Goal: Task Accomplishment & Management: Manage account settings

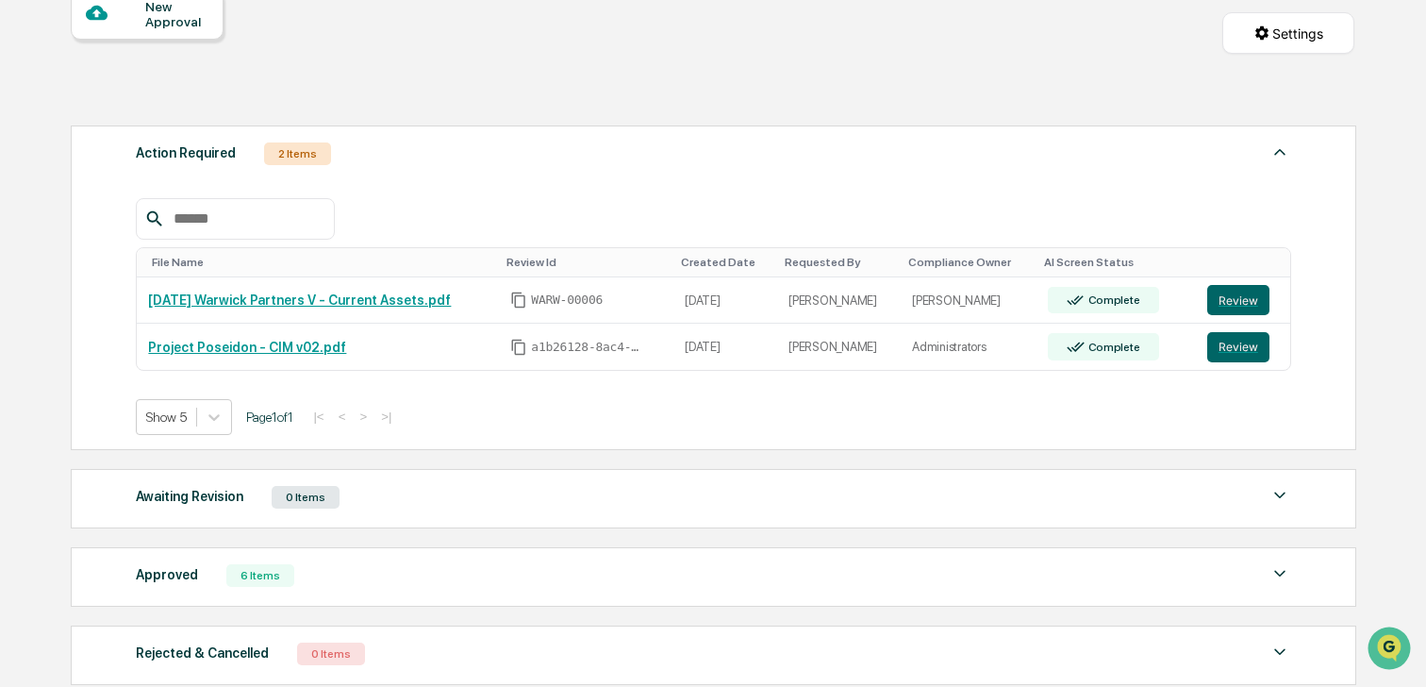
scroll to position [209, 0]
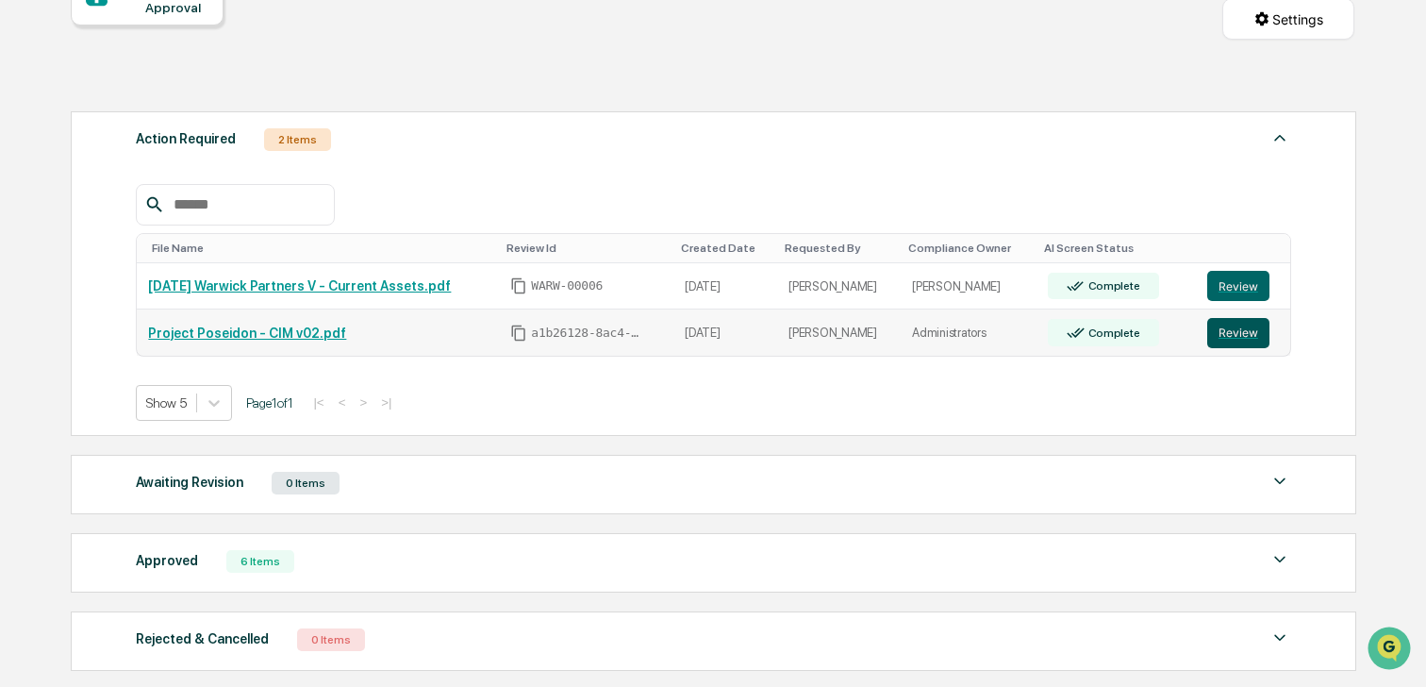
click at [1260, 340] on button "Review" at bounding box center [1238, 333] width 62 height 30
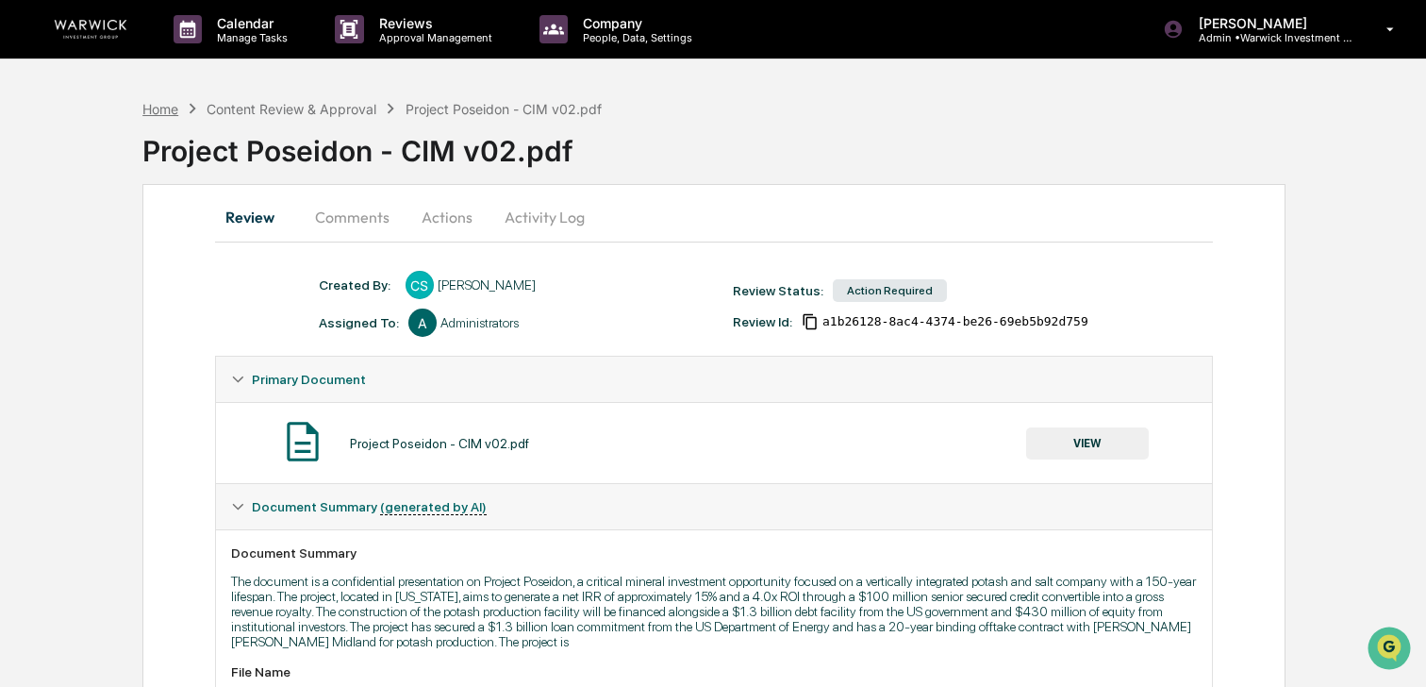
click at [157, 106] on div "Home" at bounding box center [160, 109] width 36 height 16
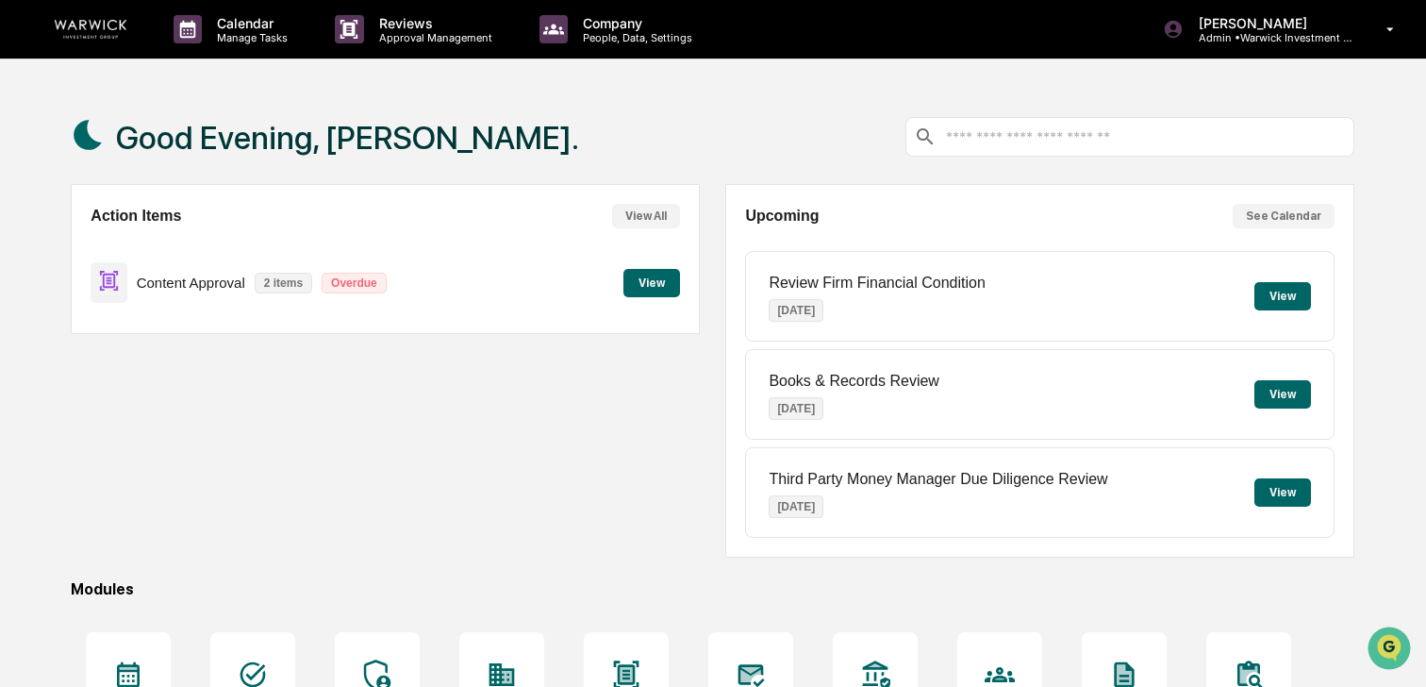
click at [641, 284] on button "View" at bounding box center [651, 283] width 57 height 28
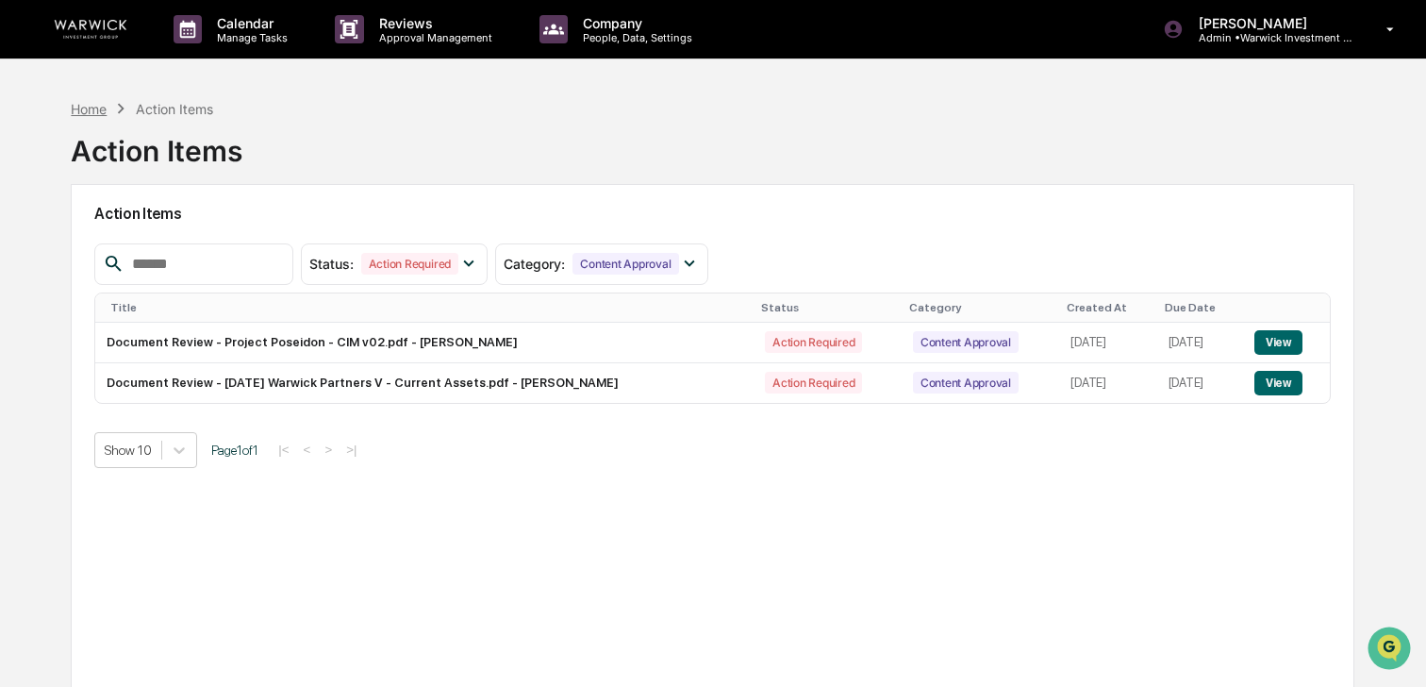
click at [91, 110] on div "Home" at bounding box center [89, 109] width 36 height 16
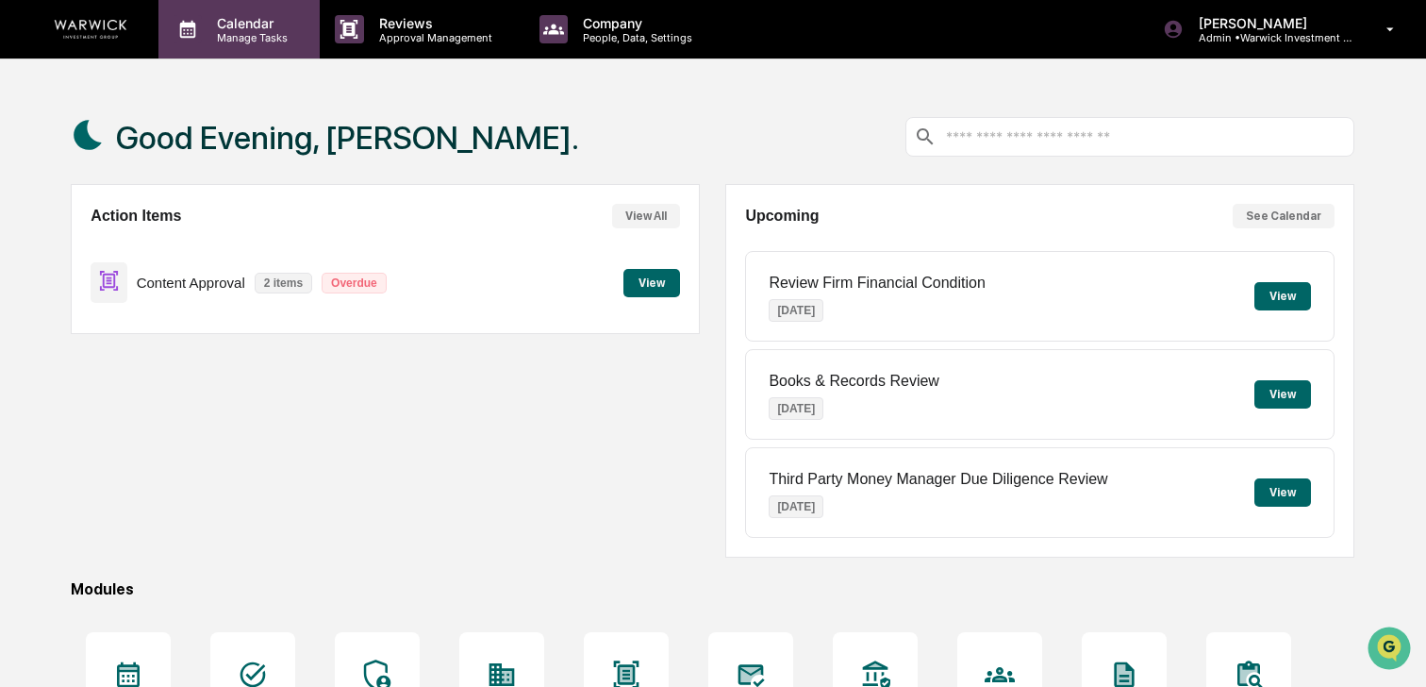
click at [229, 27] on p "Calendar" at bounding box center [249, 23] width 95 height 16
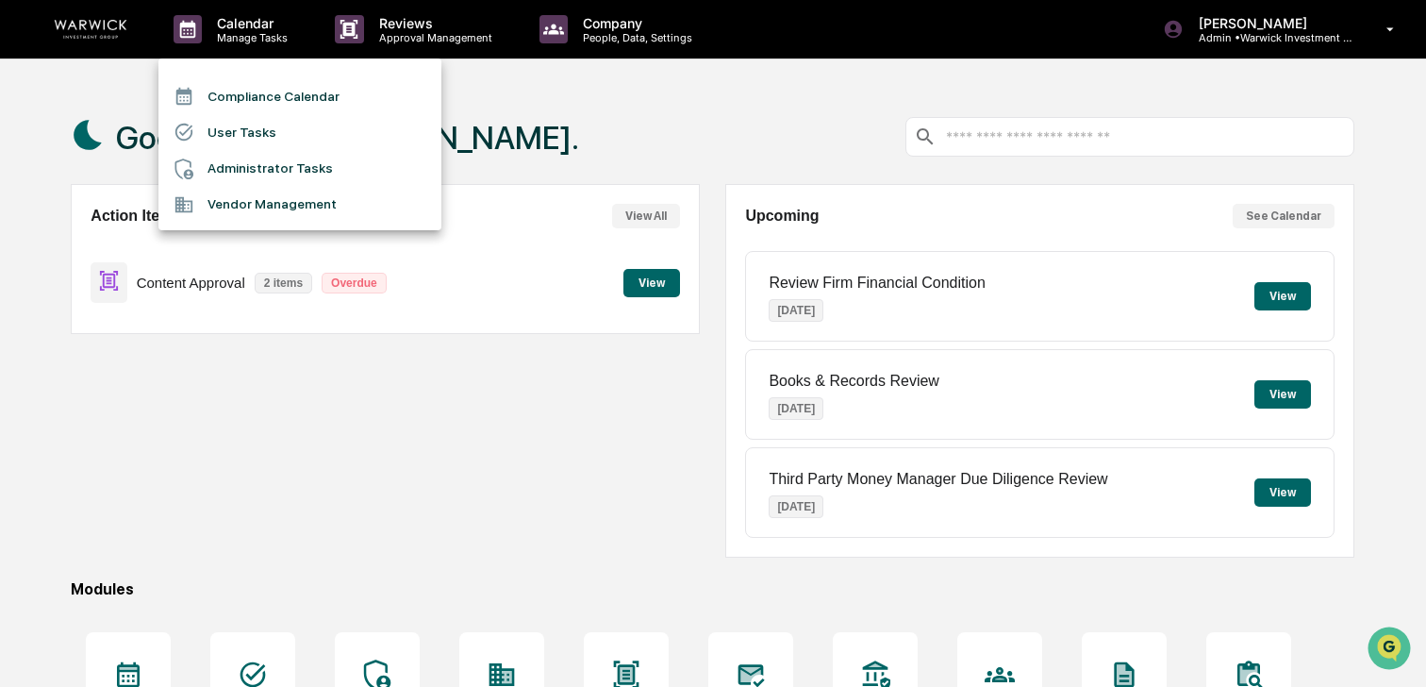
click at [289, 167] on li "Administrator Tasks" at bounding box center [299, 169] width 283 height 36
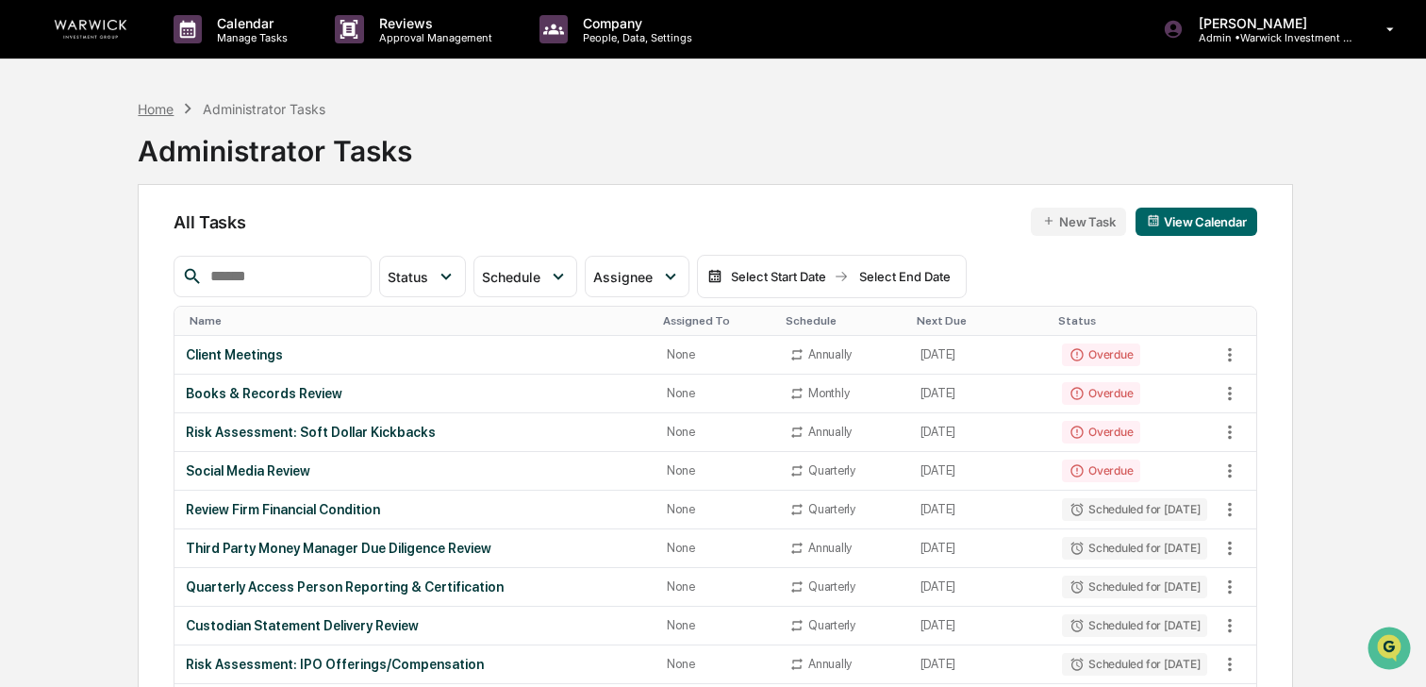
click at [156, 108] on div "Home" at bounding box center [156, 109] width 36 height 16
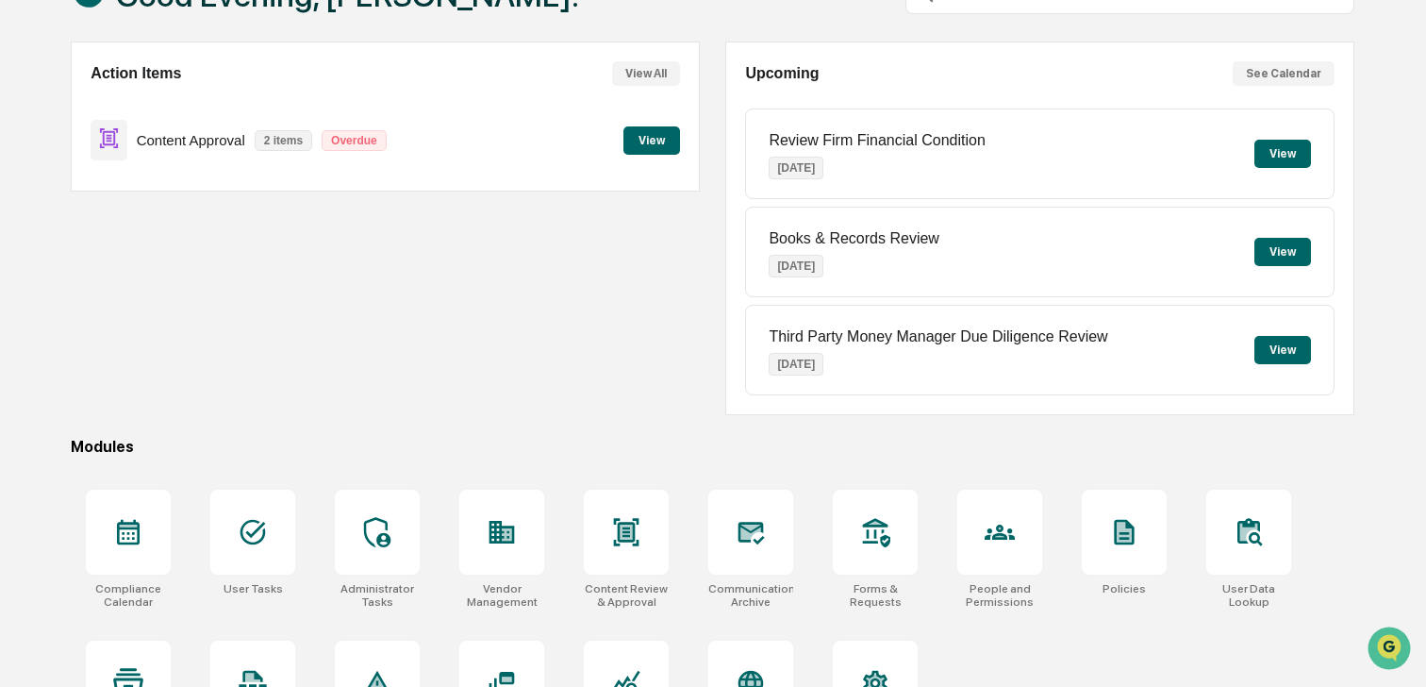
scroll to position [160, 0]
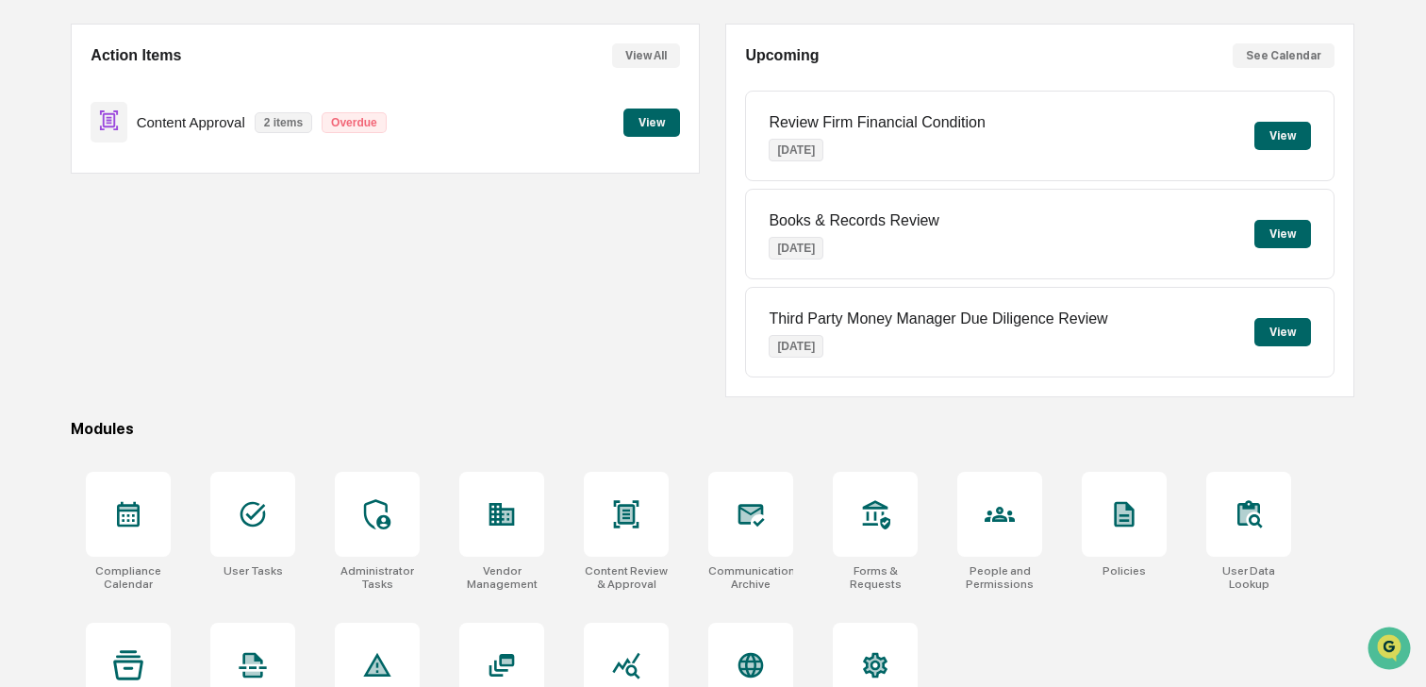
click at [670, 123] on button "View" at bounding box center [651, 122] width 57 height 28
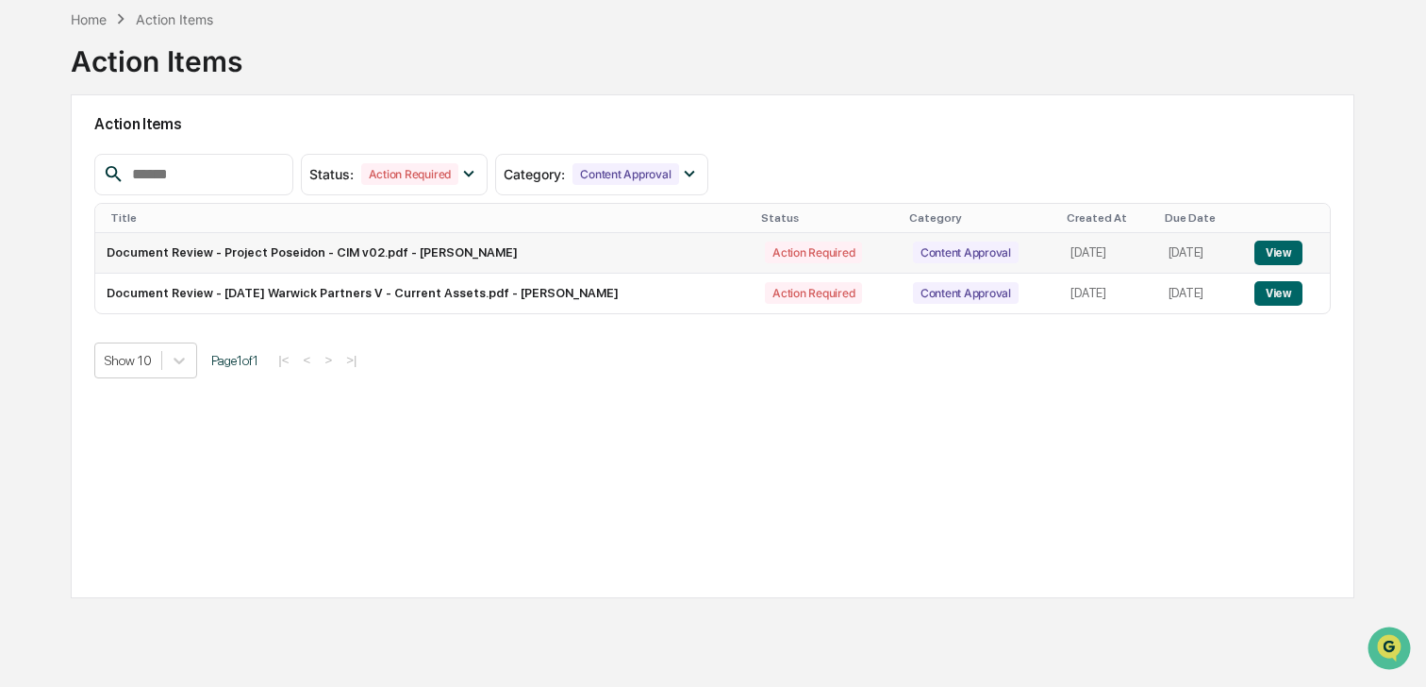
click at [1282, 258] on button "View" at bounding box center [1278, 252] width 48 height 25
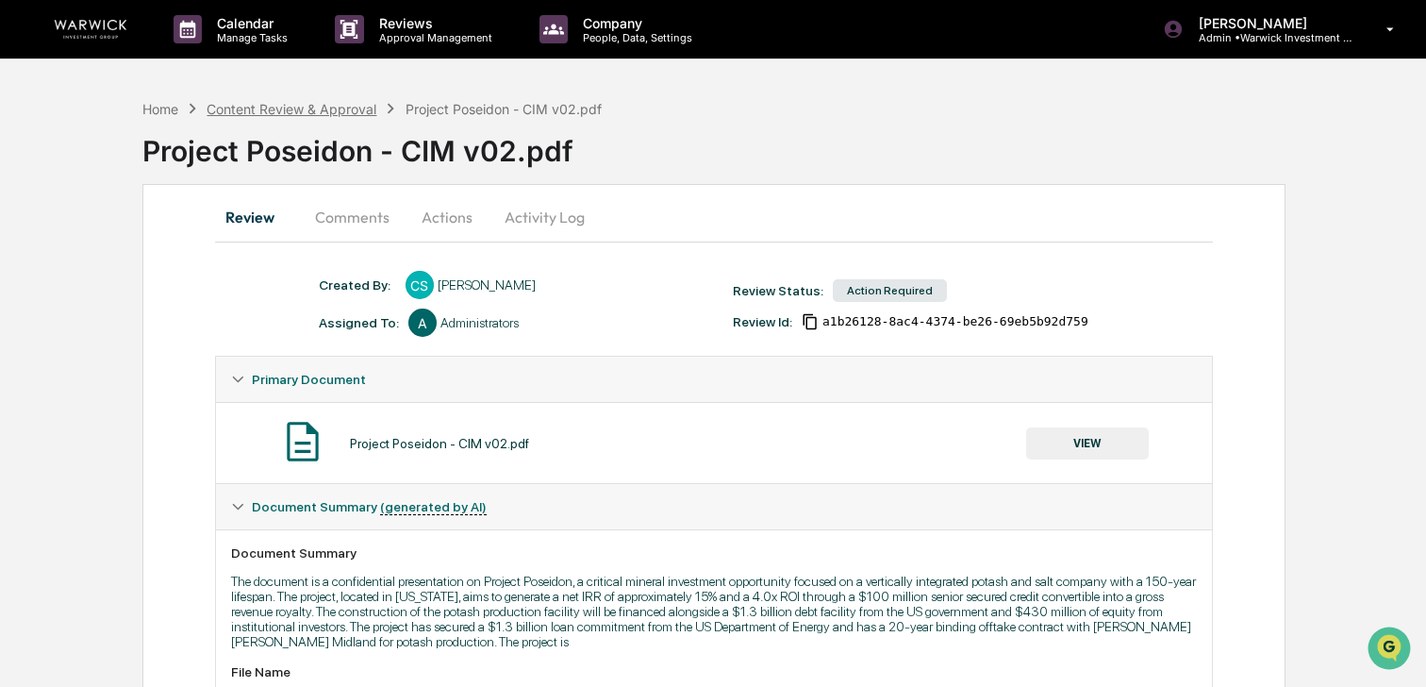
click at [227, 111] on div "Content Review & Approval" at bounding box center [292, 109] width 170 height 16
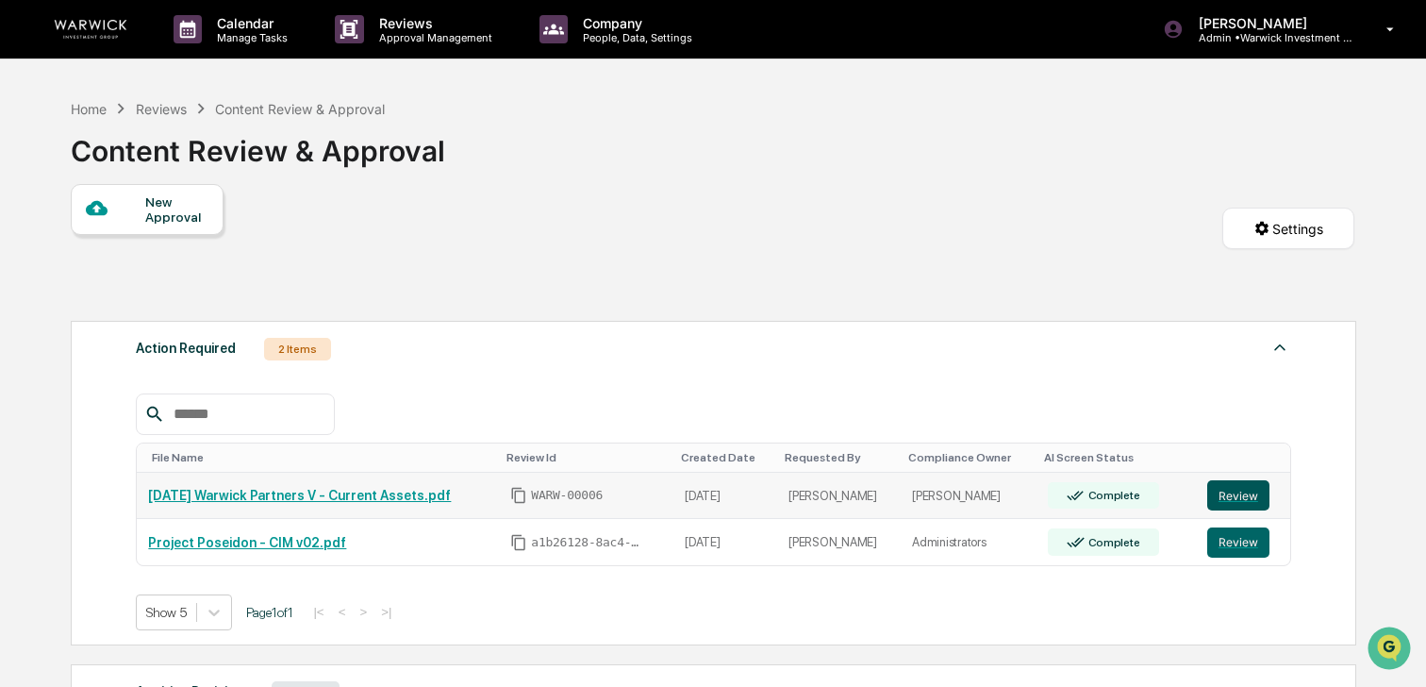
click at [1243, 487] on button "Review" at bounding box center [1238, 495] width 62 height 30
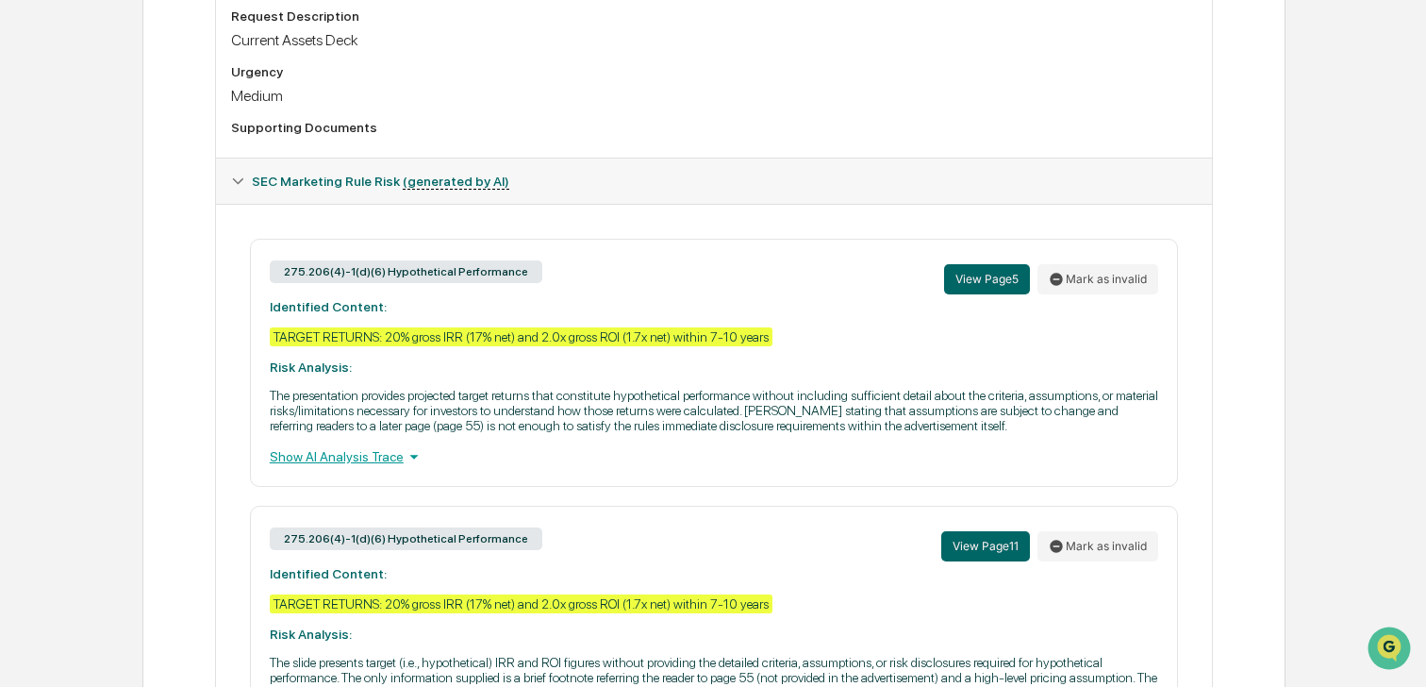
scroll to position [686, 0]
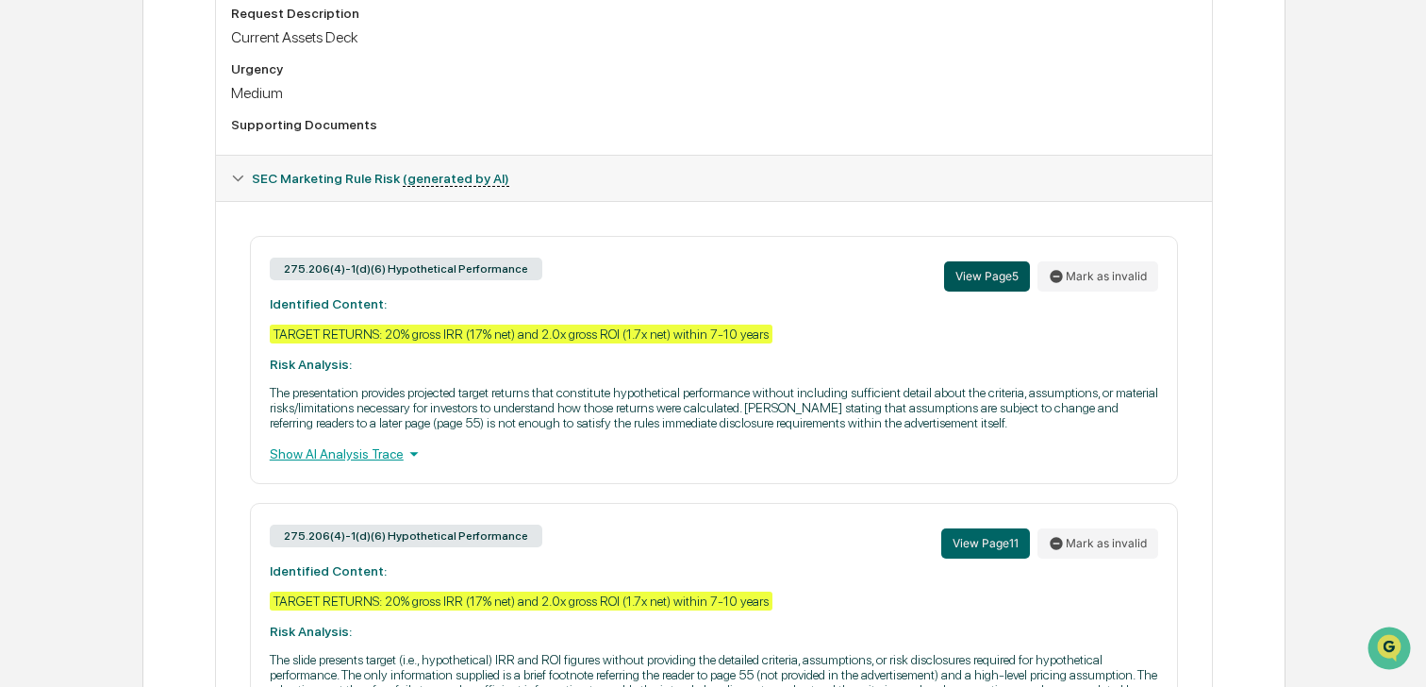
click at [972, 291] on button "View Page 5" at bounding box center [987, 276] width 86 height 30
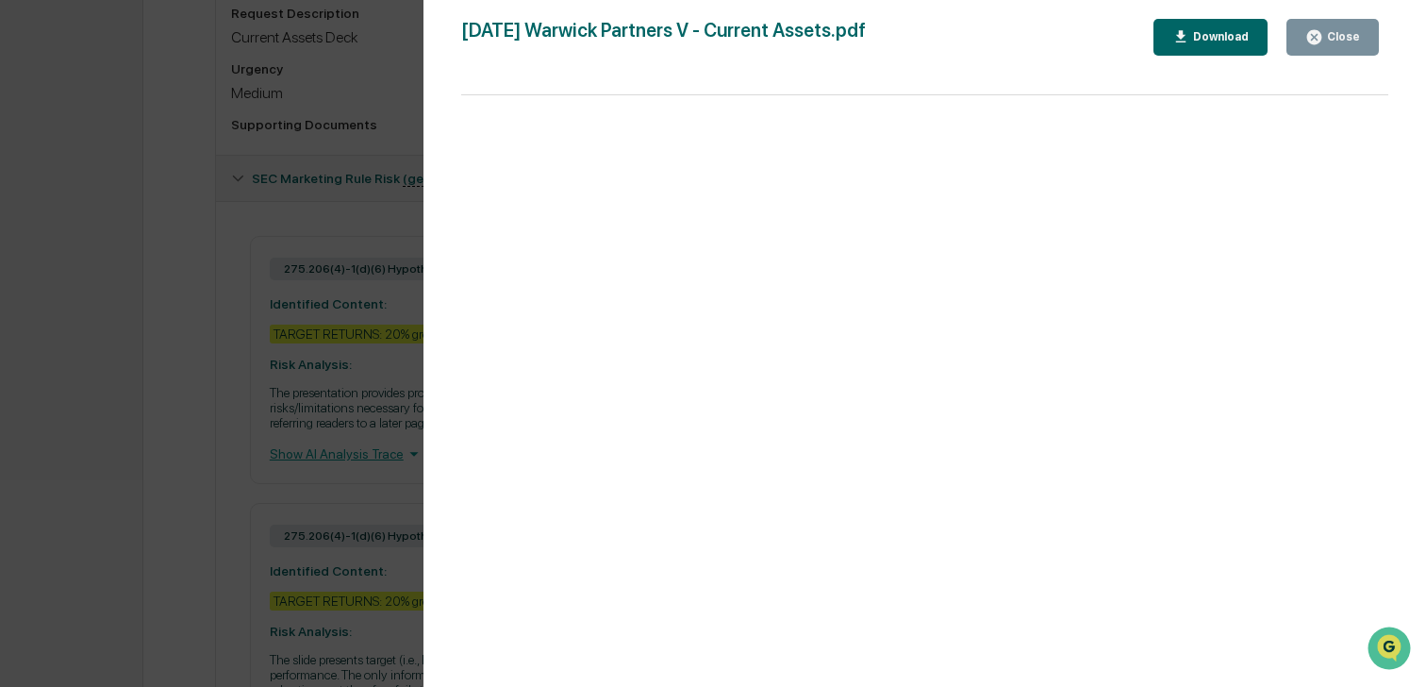
click at [1318, 38] on icon "button" at bounding box center [1314, 37] width 14 height 14
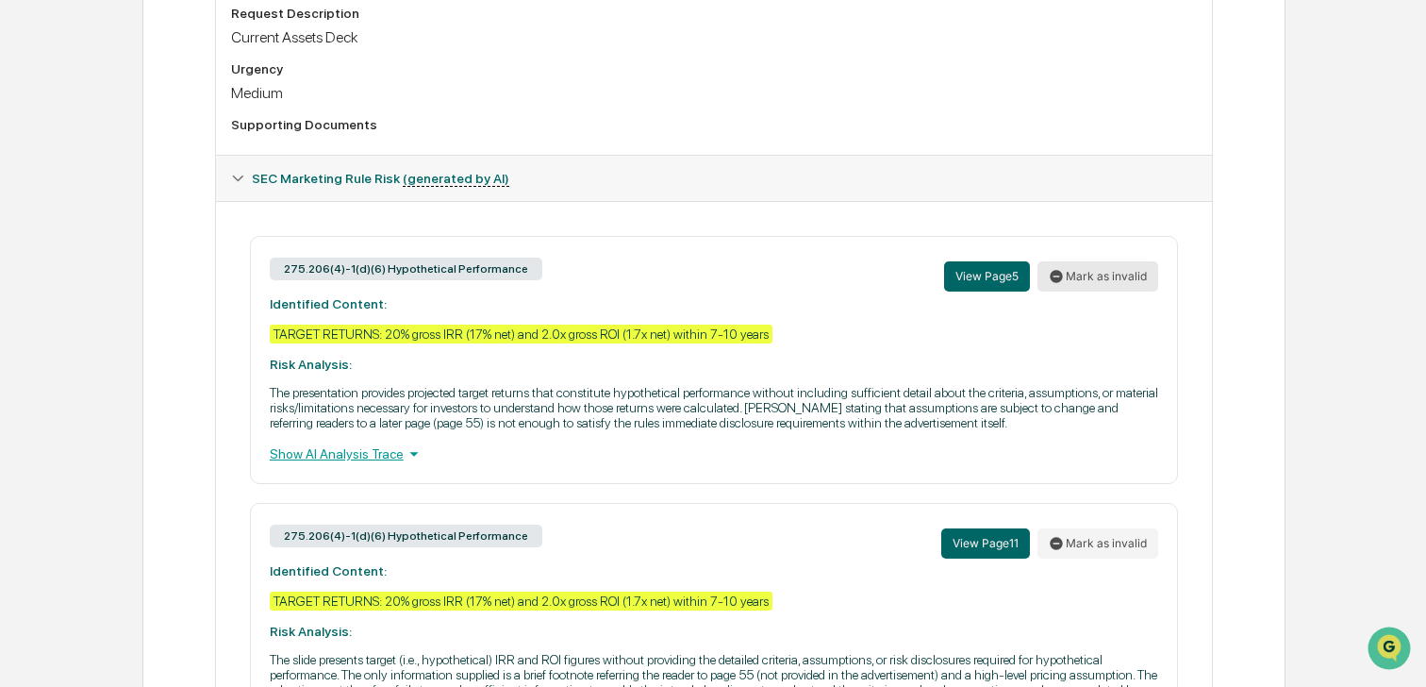
click at [1095, 291] on button "Mark as invalid" at bounding box center [1097, 276] width 121 height 30
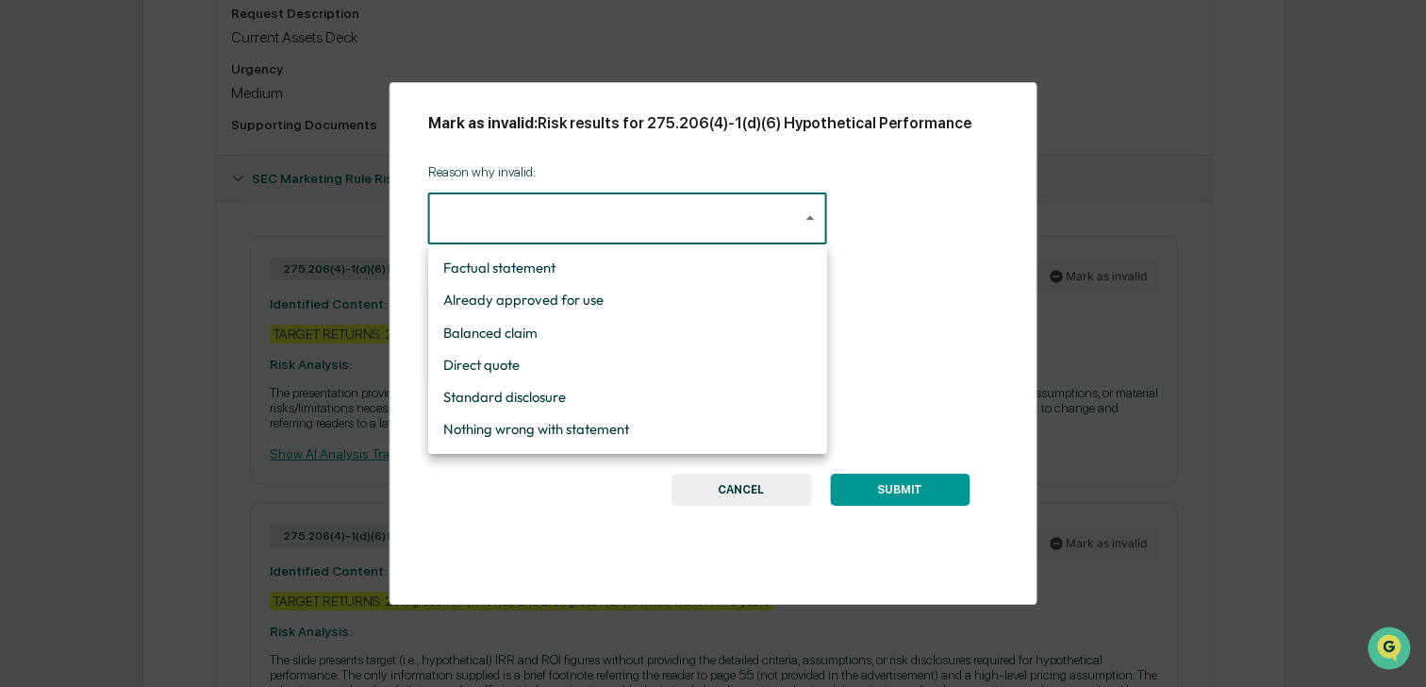
click at [582, 216] on body "Calendar Manage Tasks Reviews Approval Management Company People, Data, Setting…" at bounding box center [713, 348] width 1426 height 2069
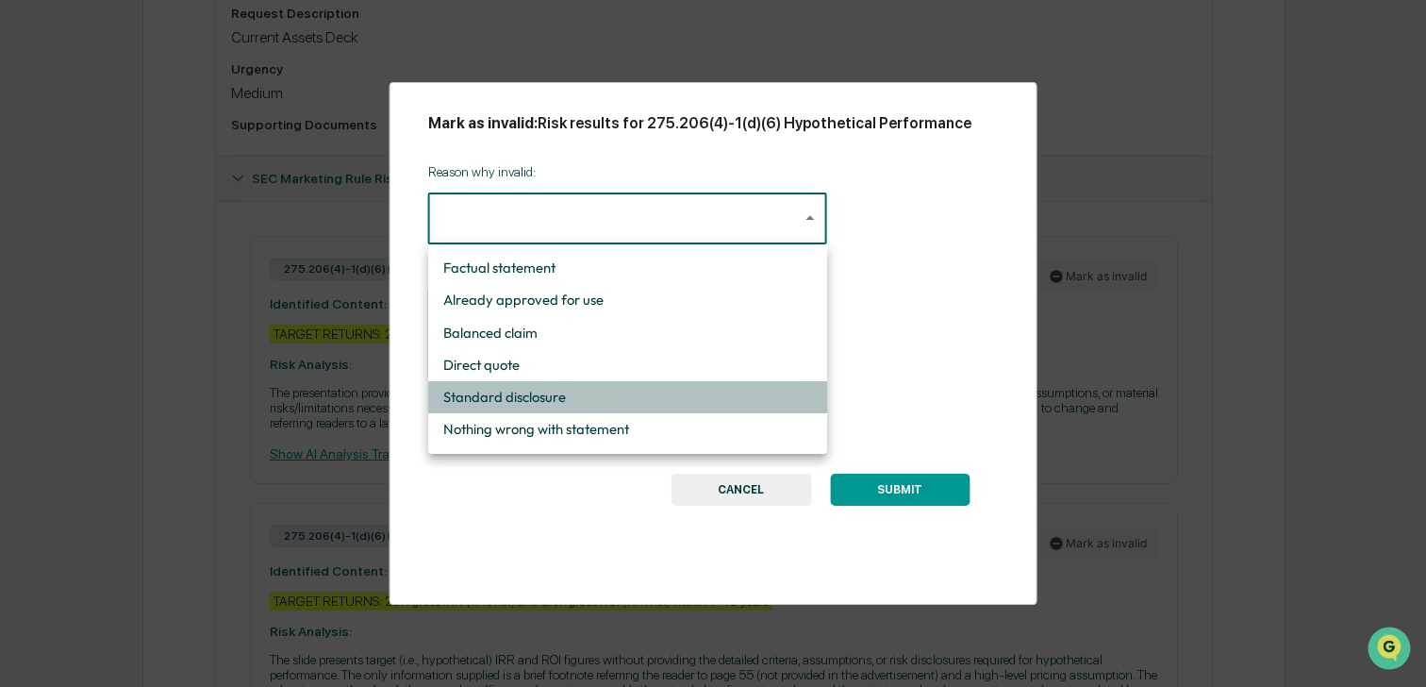
click at [541, 395] on li "Standard disclosure" at bounding box center [627, 397] width 399 height 32
type input "**********"
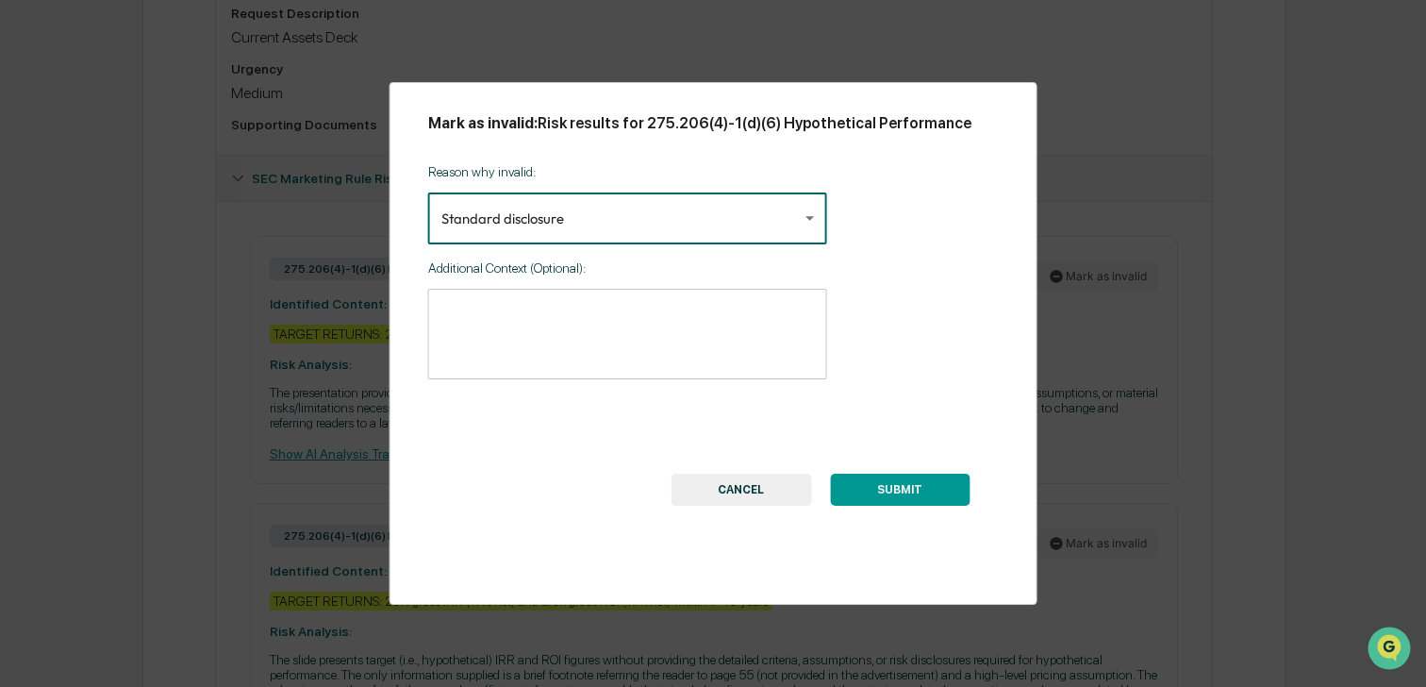
click at [528, 333] on textarea at bounding box center [627, 333] width 372 height 59
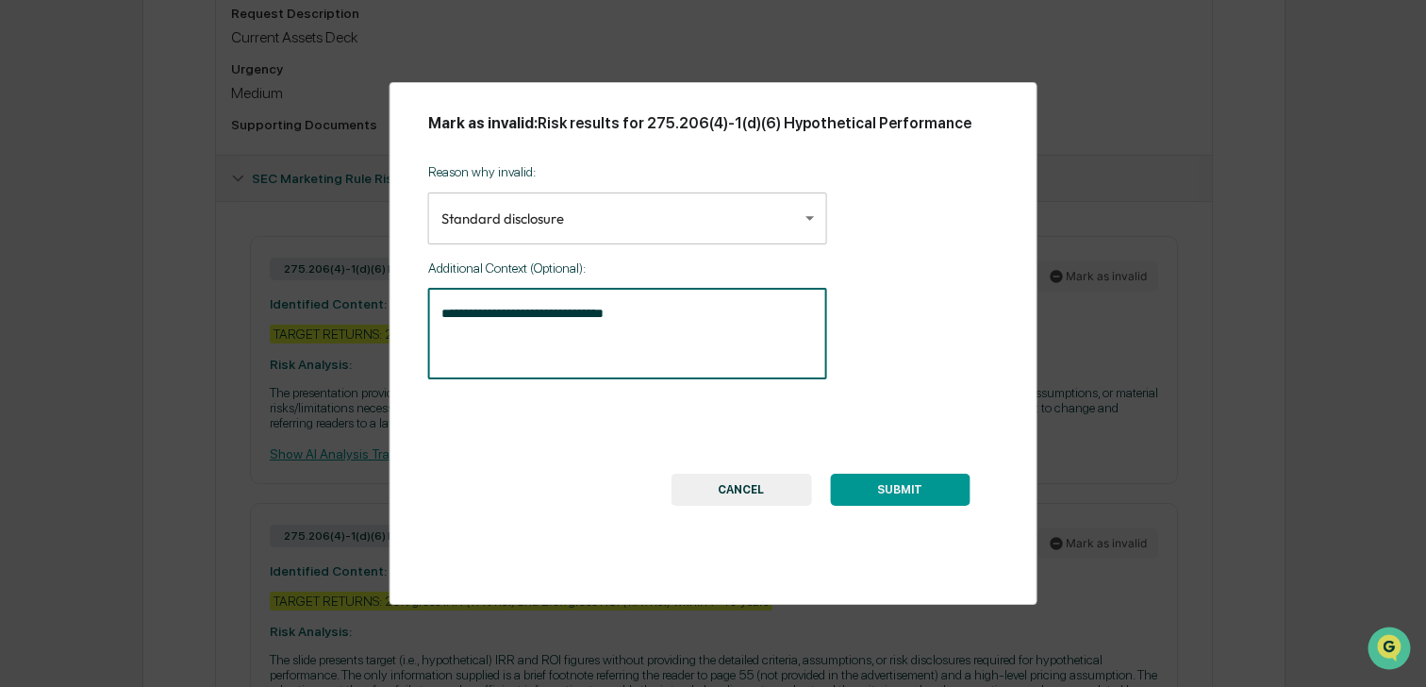
type textarea "**********"
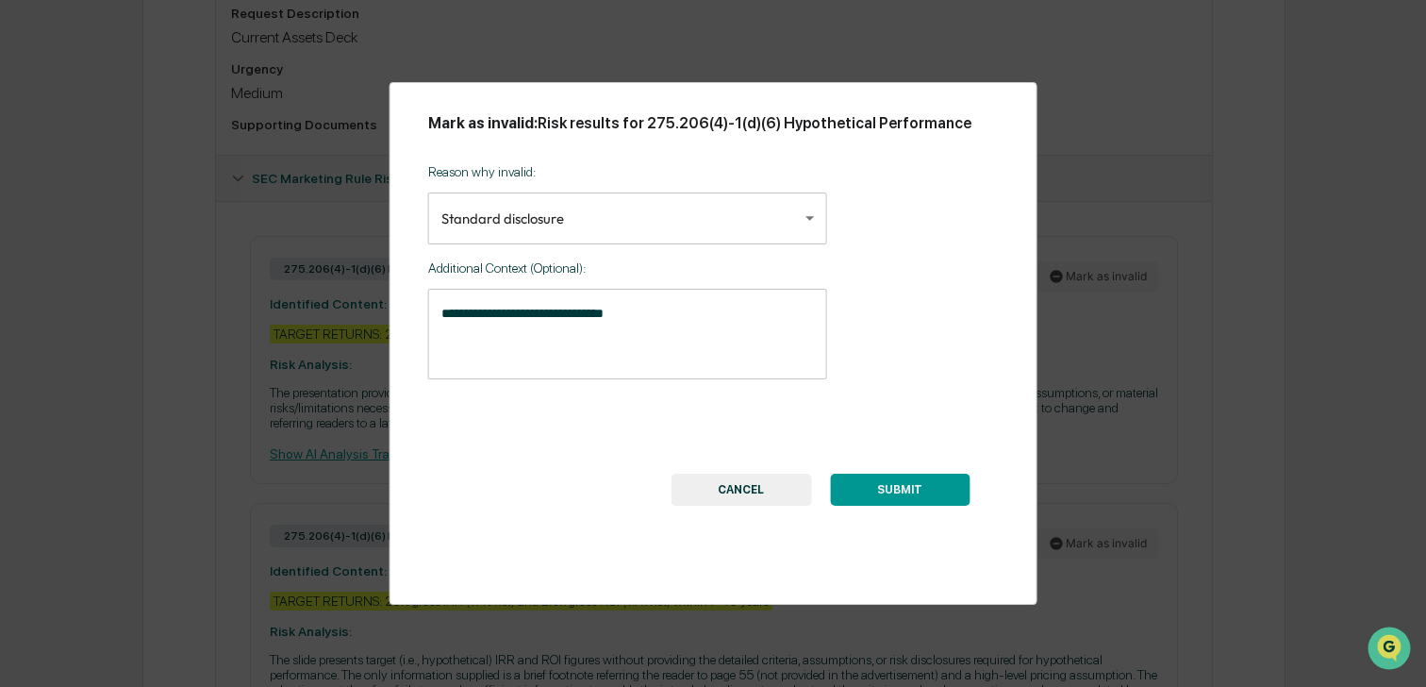
drag, startPoint x: 904, startPoint y: 487, endPoint x: 906, endPoint y: 497, distance: 10.5
click at [904, 487] on button "SUBMIT" at bounding box center [900, 489] width 140 height 32
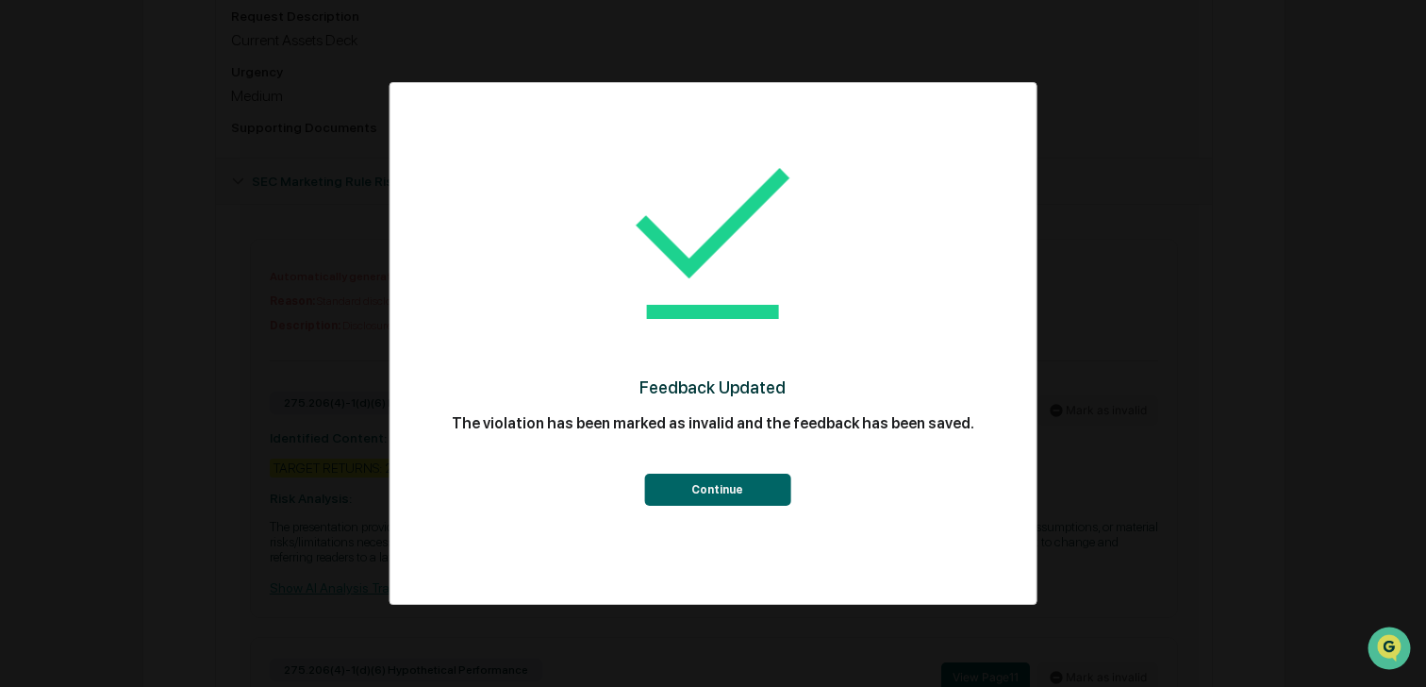
scroll to position [685, 0]
click at [756, 489] on button "Continue" at bounding box center [717, 489] width 146 height 32
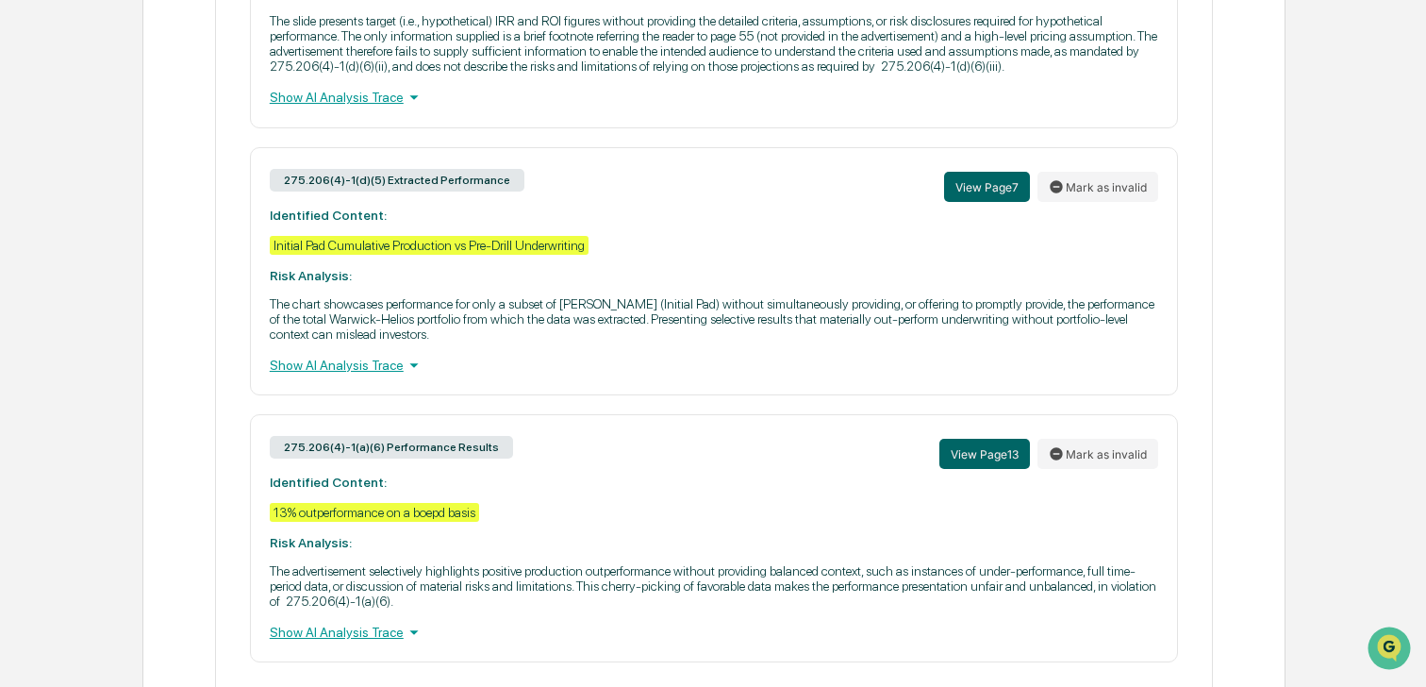
scroll to position [1460, 0]
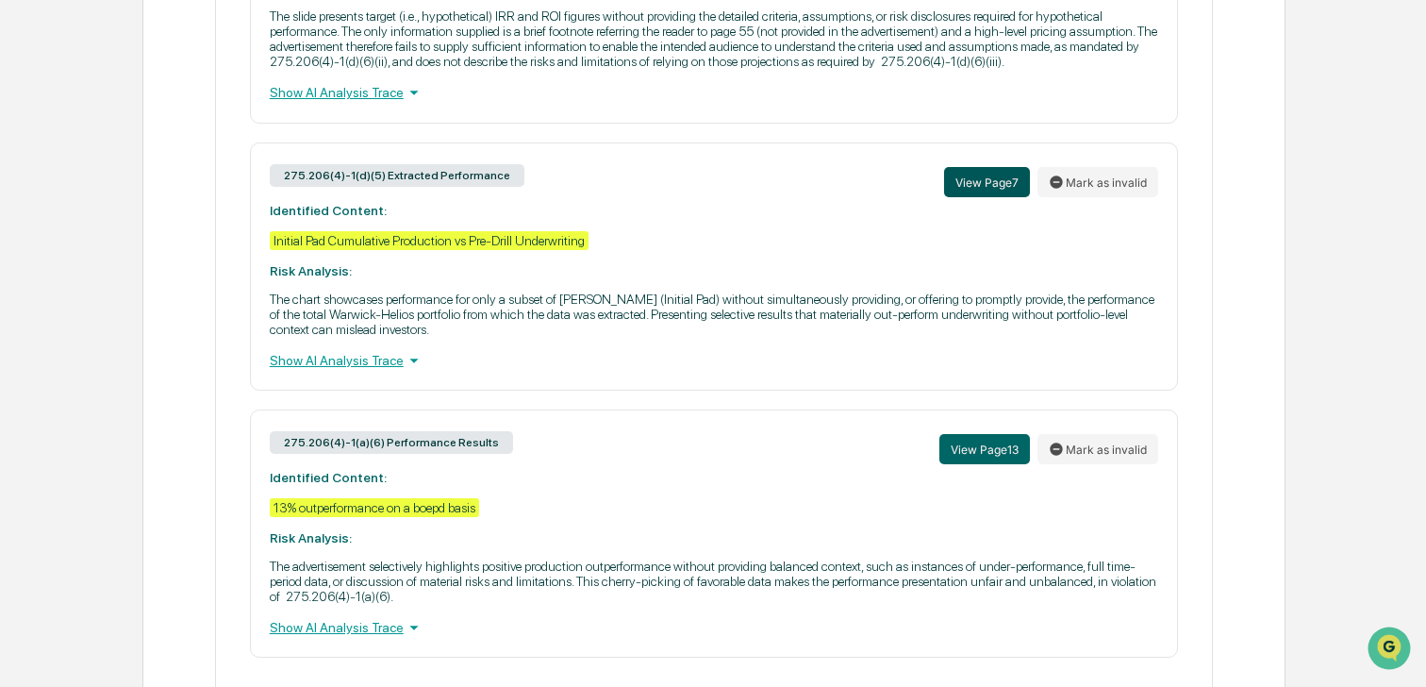
click at [984, 197] on button "View Page 7" at bounding box center [987, 182] width 86 height 30
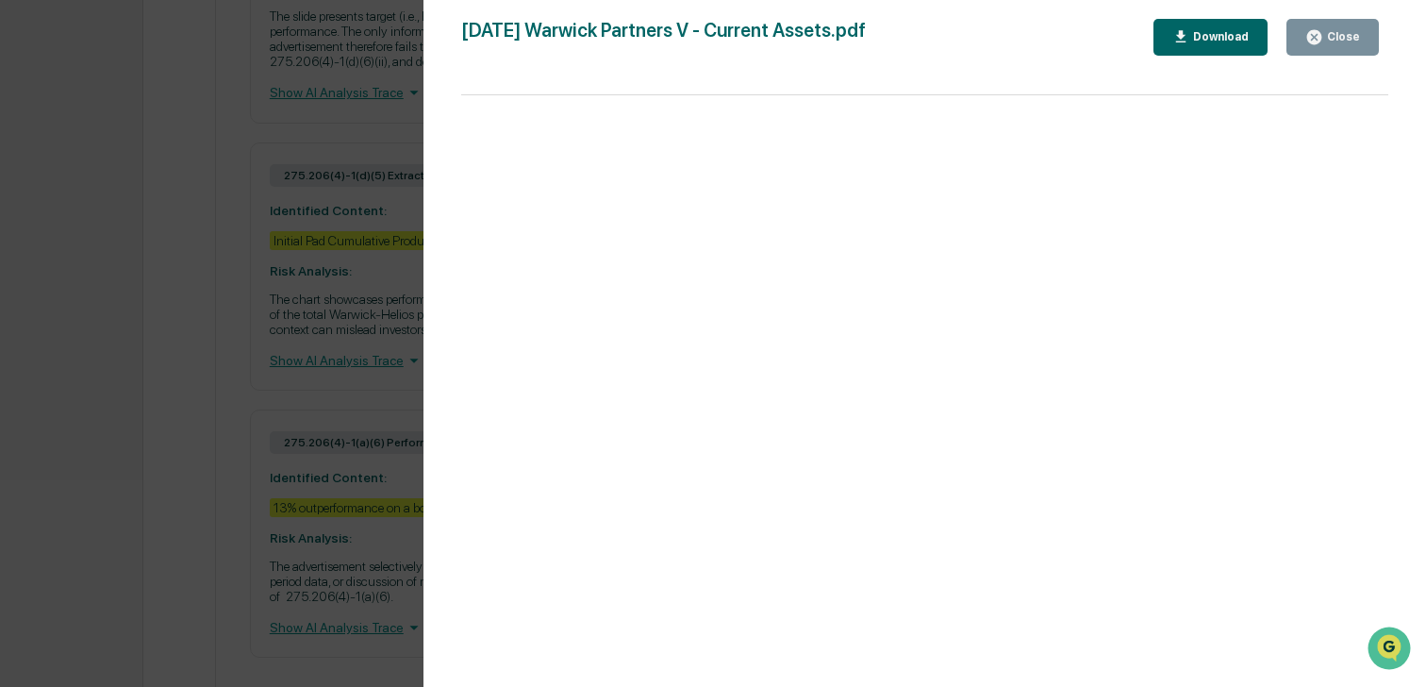
click at [1353, 40] on div "Close" at bounding box center [1341, 36] width 37 height 13
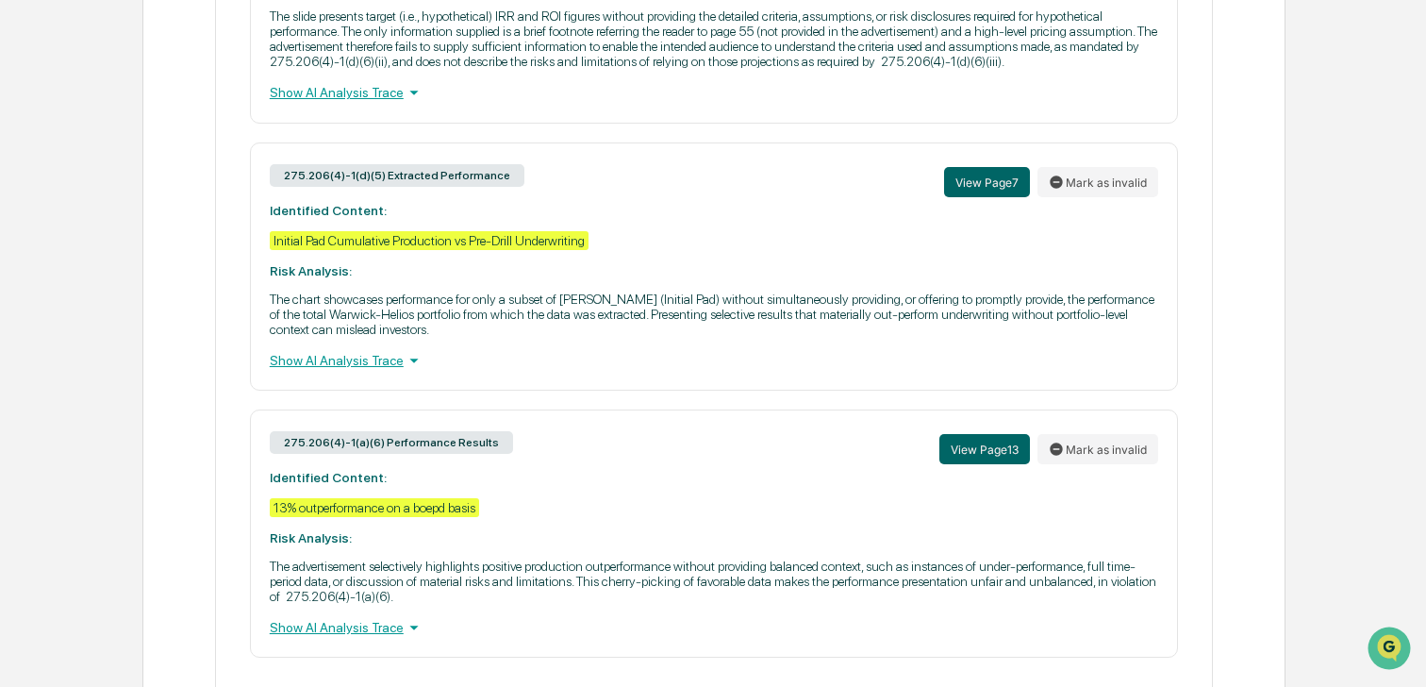
click at [693, 337] on p "The chart showcases performance for only a subset of wells (Initial Pad) withou…" at bounding box center [714, 313] width 888 height 45
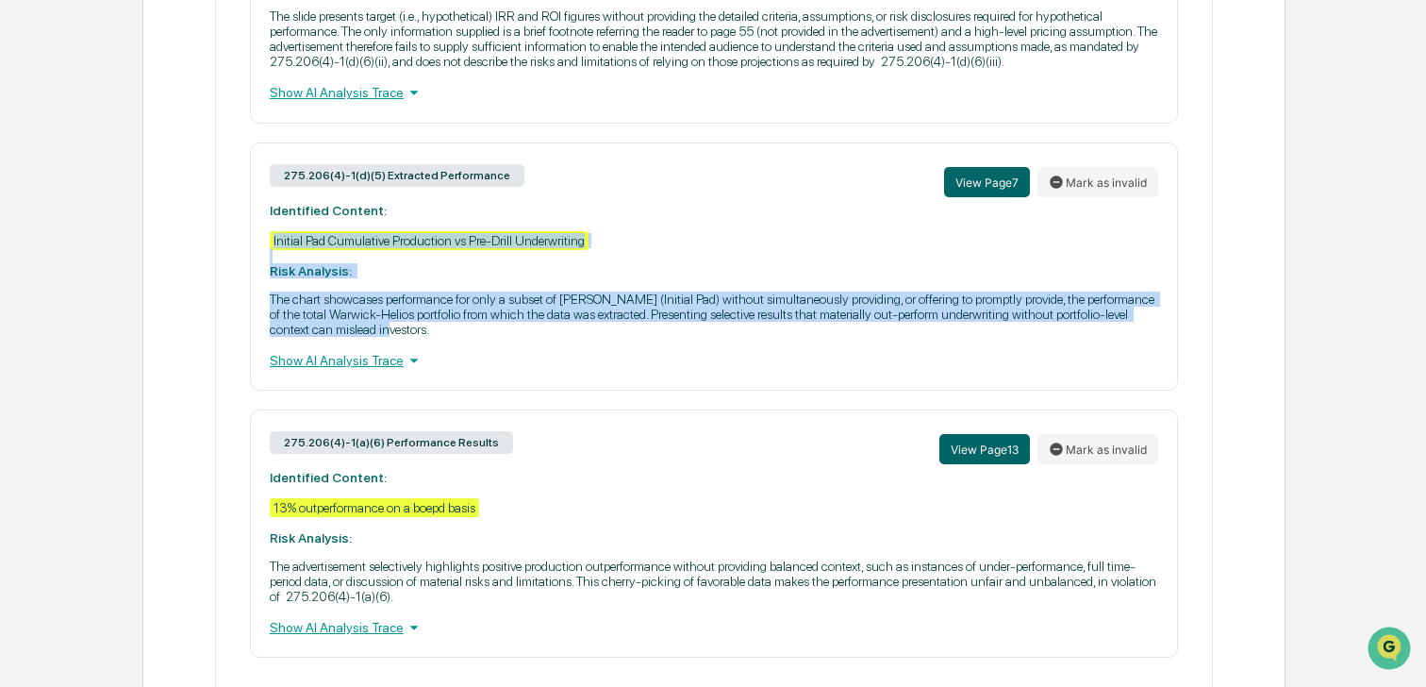
drag, startPoint x: 673, startPoint y: 391, endPoint x: 271, endPoint y: 302, distance: 412.5
click at [271, 302] on div "275.206(4)-1(d)(5) Extracted Performance View Page 7 Mark as invalid Identified…" at bounding box center [714, 266] width 928 height 248
copy div "Initial Pad Cumulative Production vs Pre-Drill Underwriting Risk Analysis: The …"
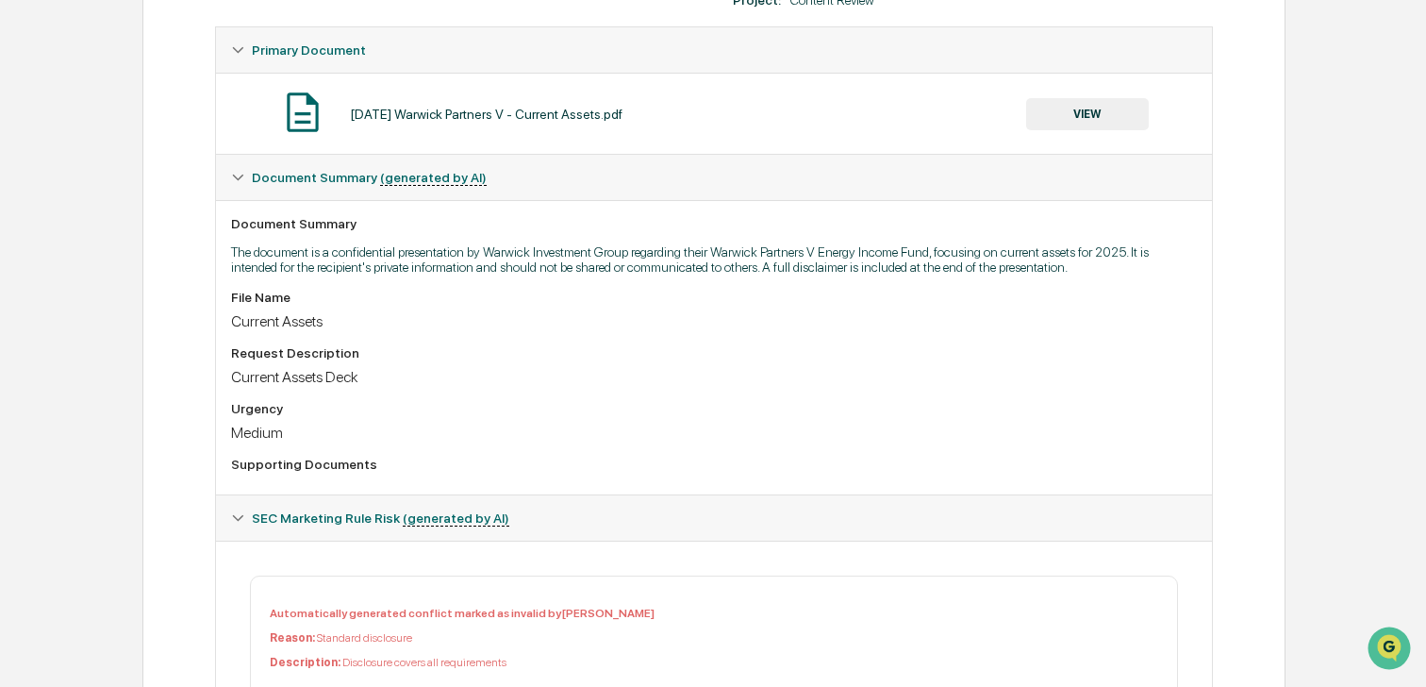
scroll to position [86, 0]
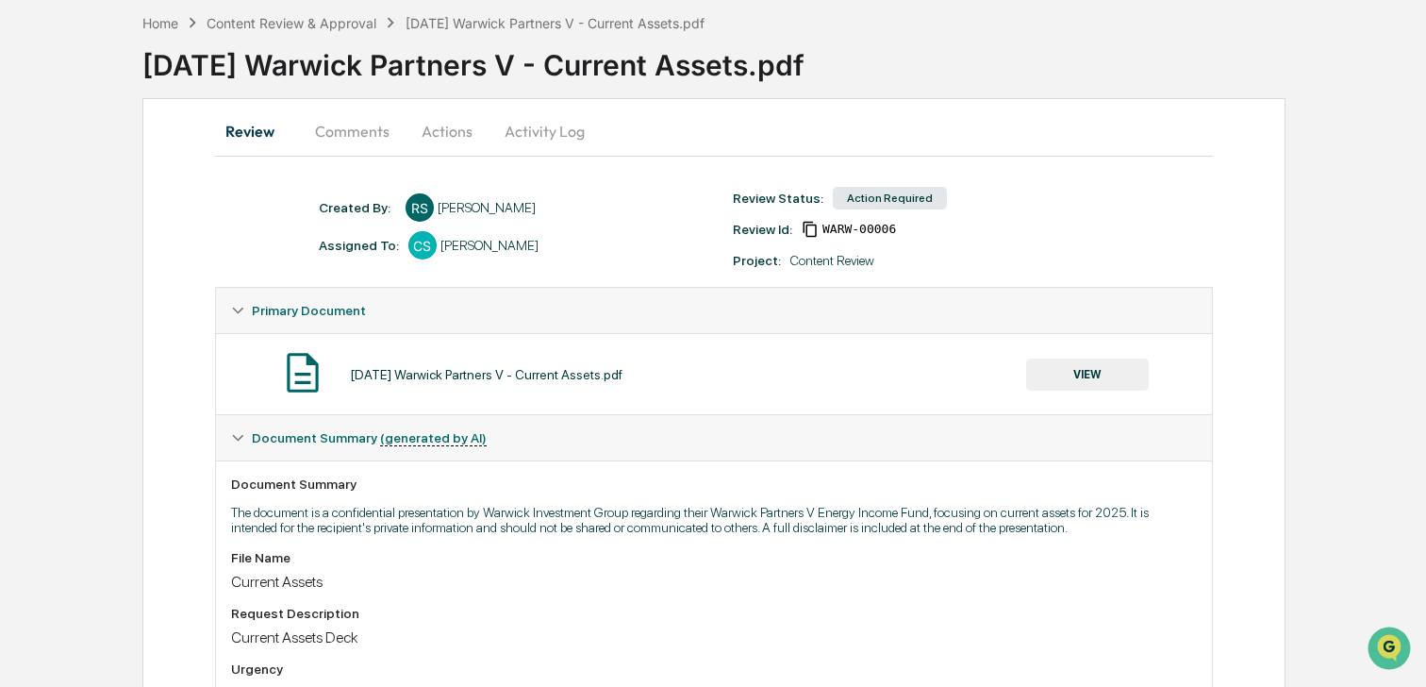
click at [348, 133] on button "Comments" at bounding box center [352, 130] width 105 height 45
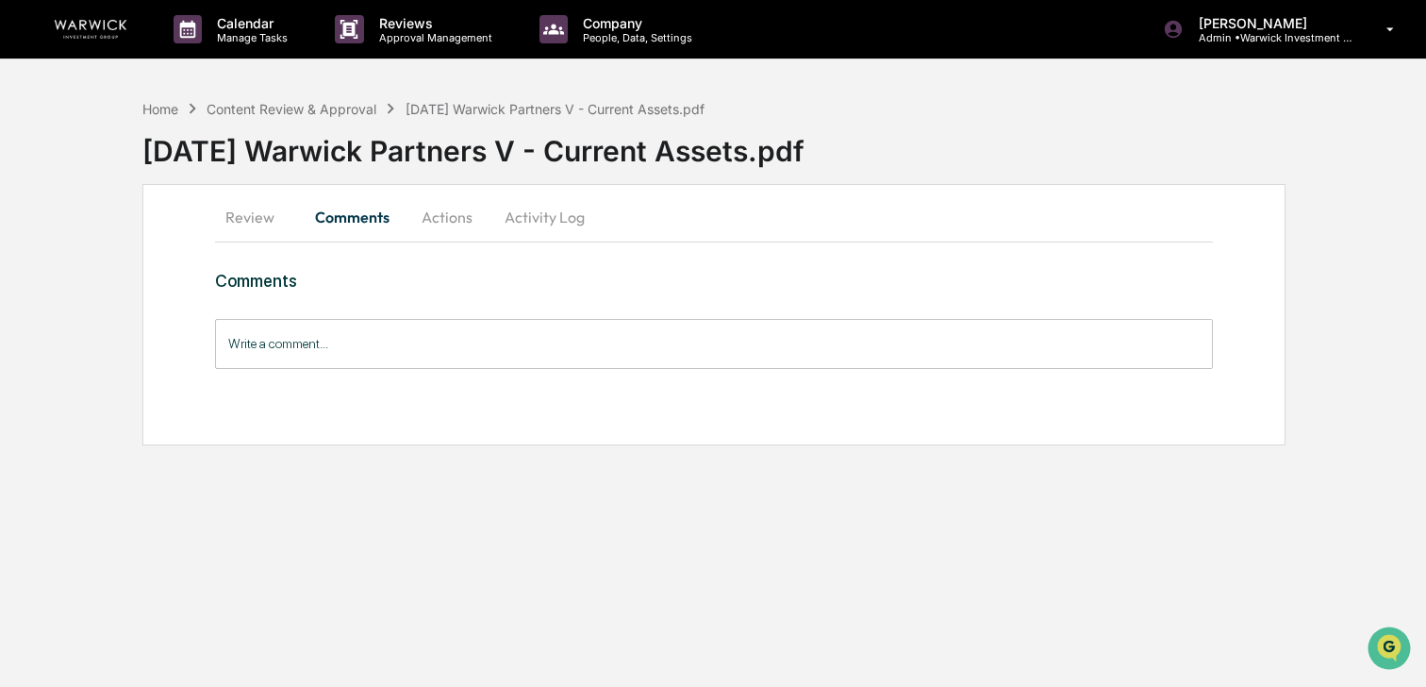
scroll to position [0, 0]
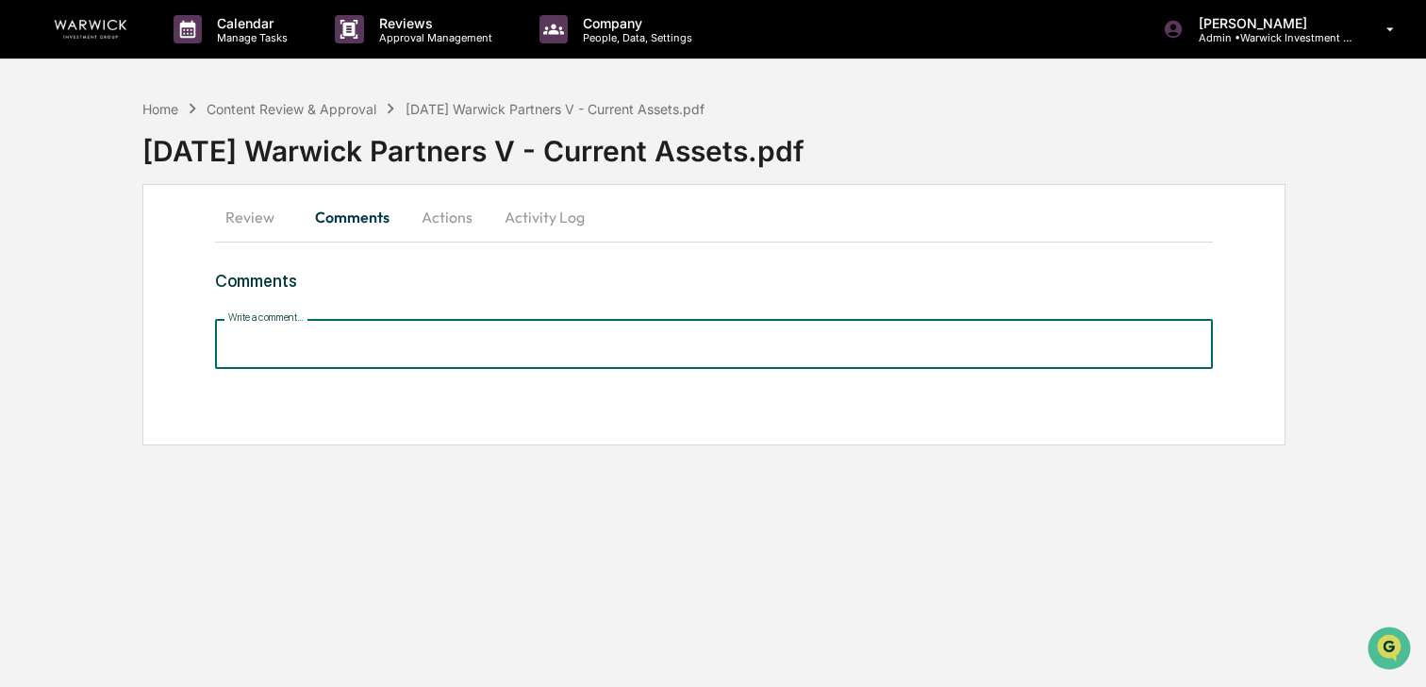
click at [292, 346] on input "Write a comment..." at bounding box center [714, 344] width 998 height 50
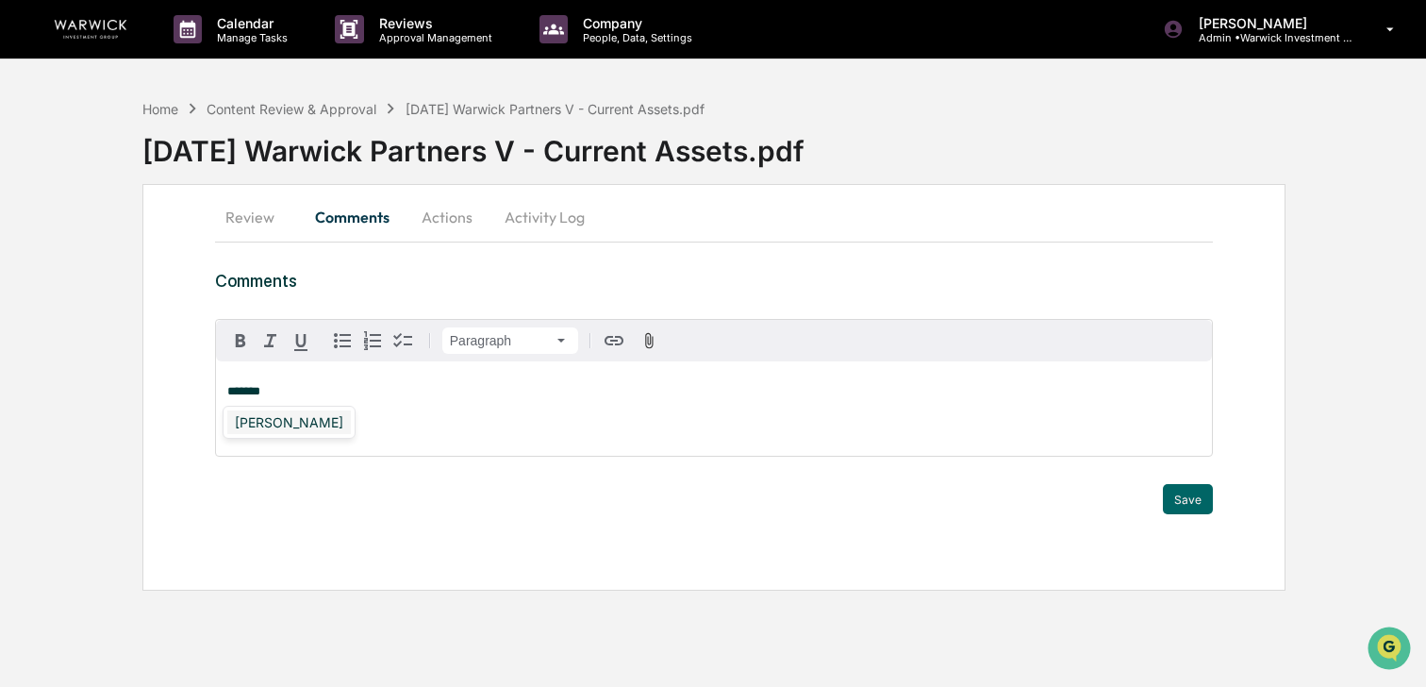
click at [277, 410] on div "[PERSON_NAME]" at bounding box center [289, 422] width 124 height 24
click at [300, 492] on div "Ian Rainbolt" at bounding box center [289, 493] width 124 height 24
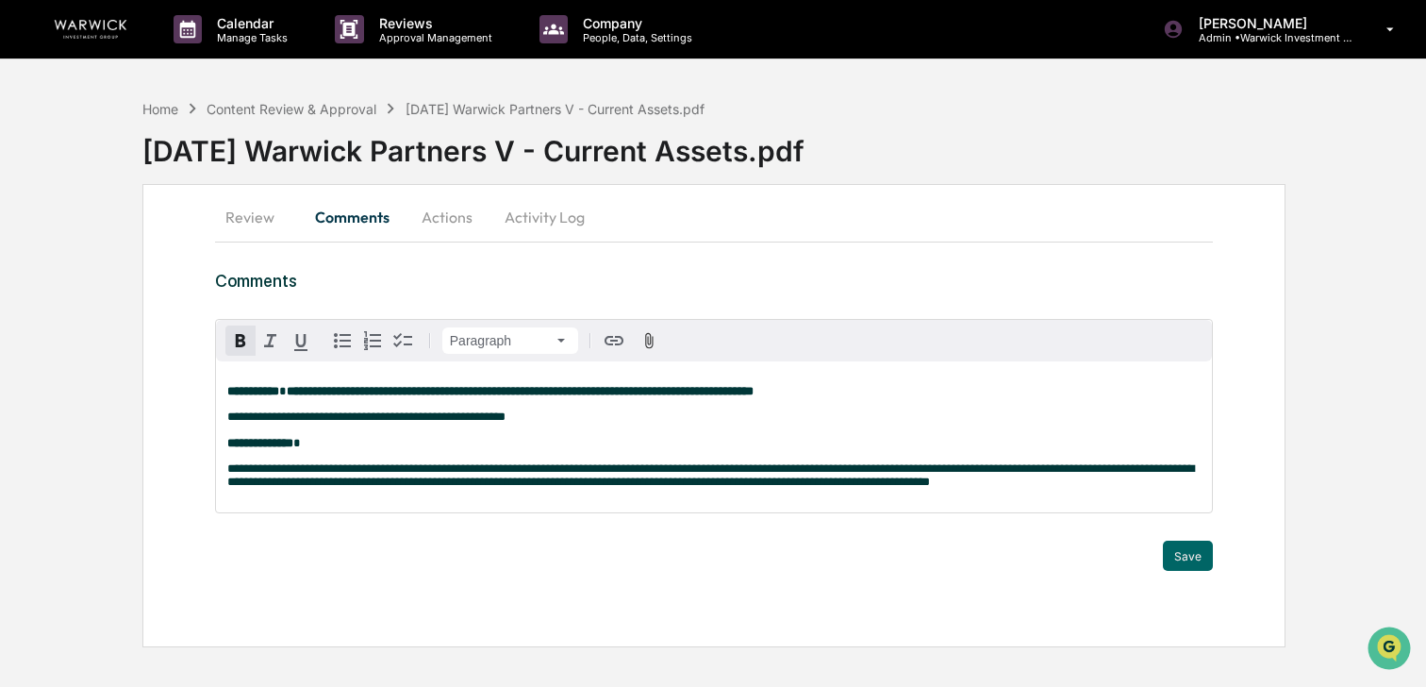
click at [386, 422] on span "**********" at bounding box center [366, 416] width 278 height 12
click at [567, 418] on p "**********" at bounding box center [713, 430] width 973 height 40
click at [1180, 571] on button "Save" at bounding box center [1188, 555] width 50 height 30
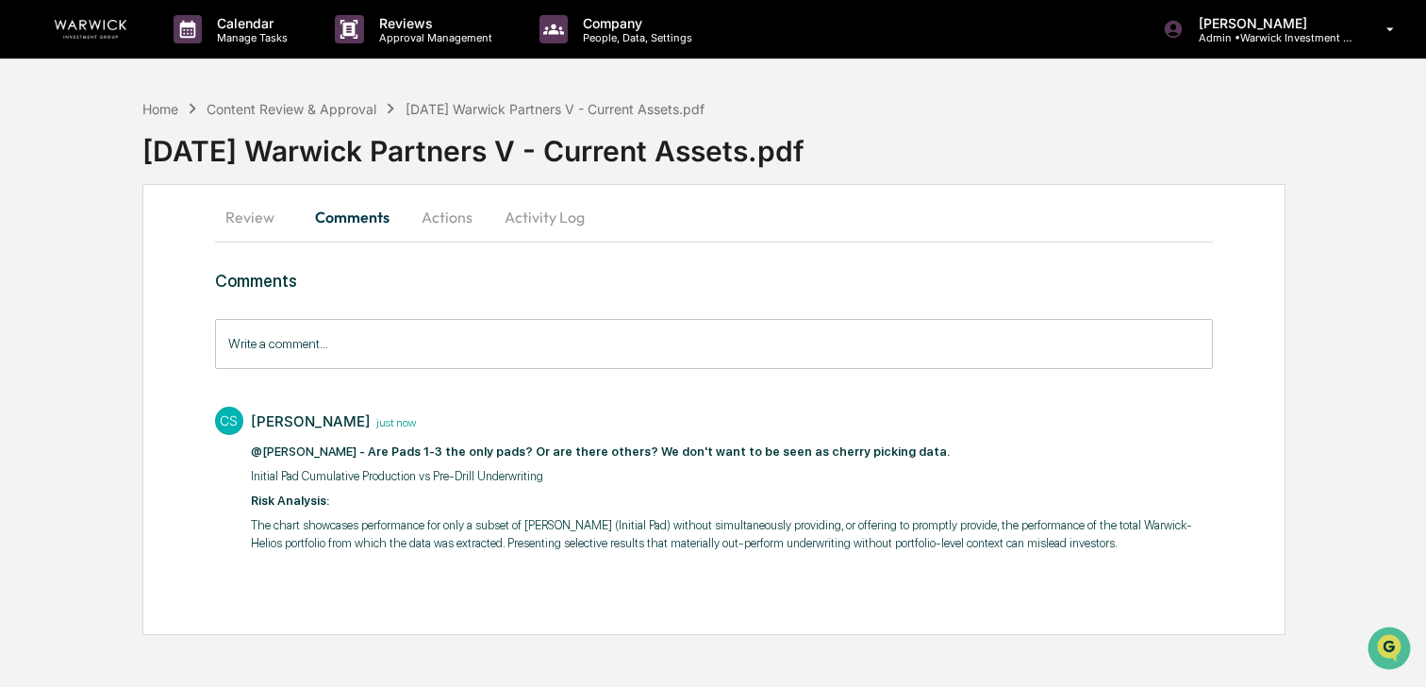
click at [240, 219] on button "Review" at bounding box center [257, 216] width 85 height 45
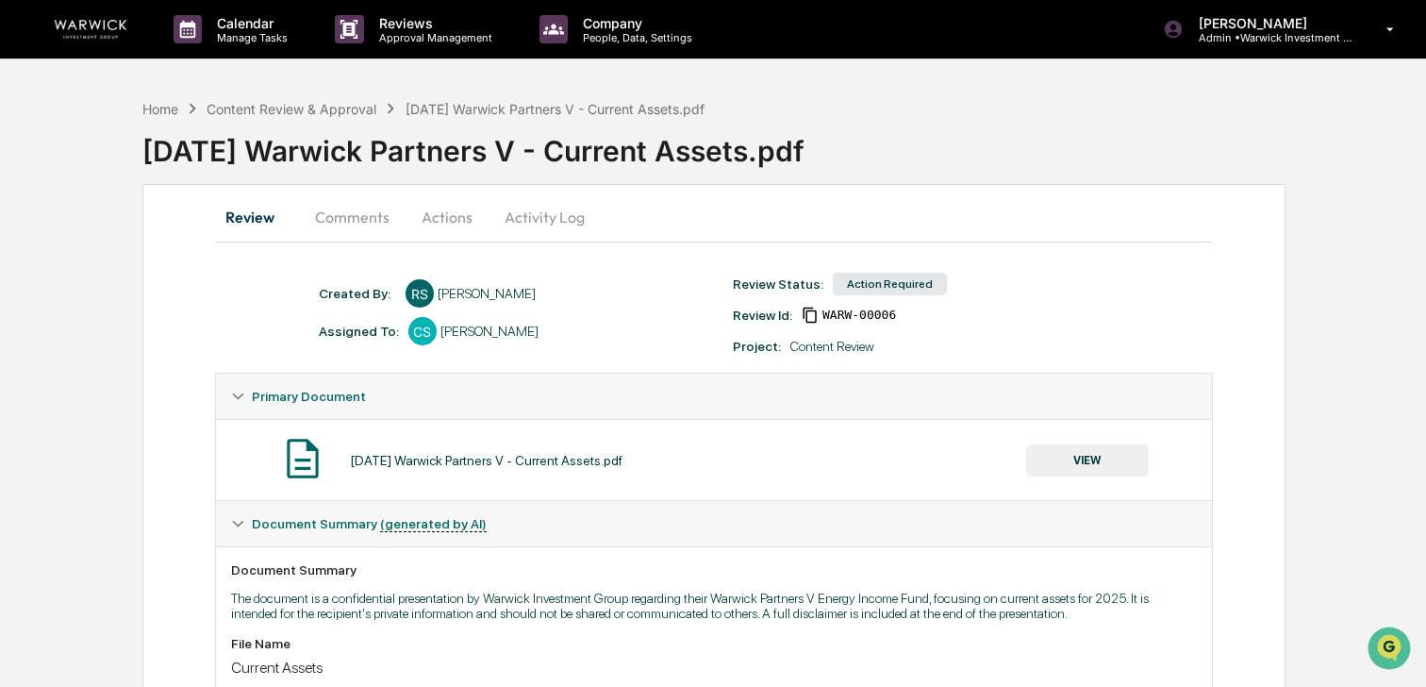
click at [362, 222] on button "Comments" at bounding box center [352, 216] width 105 height 45
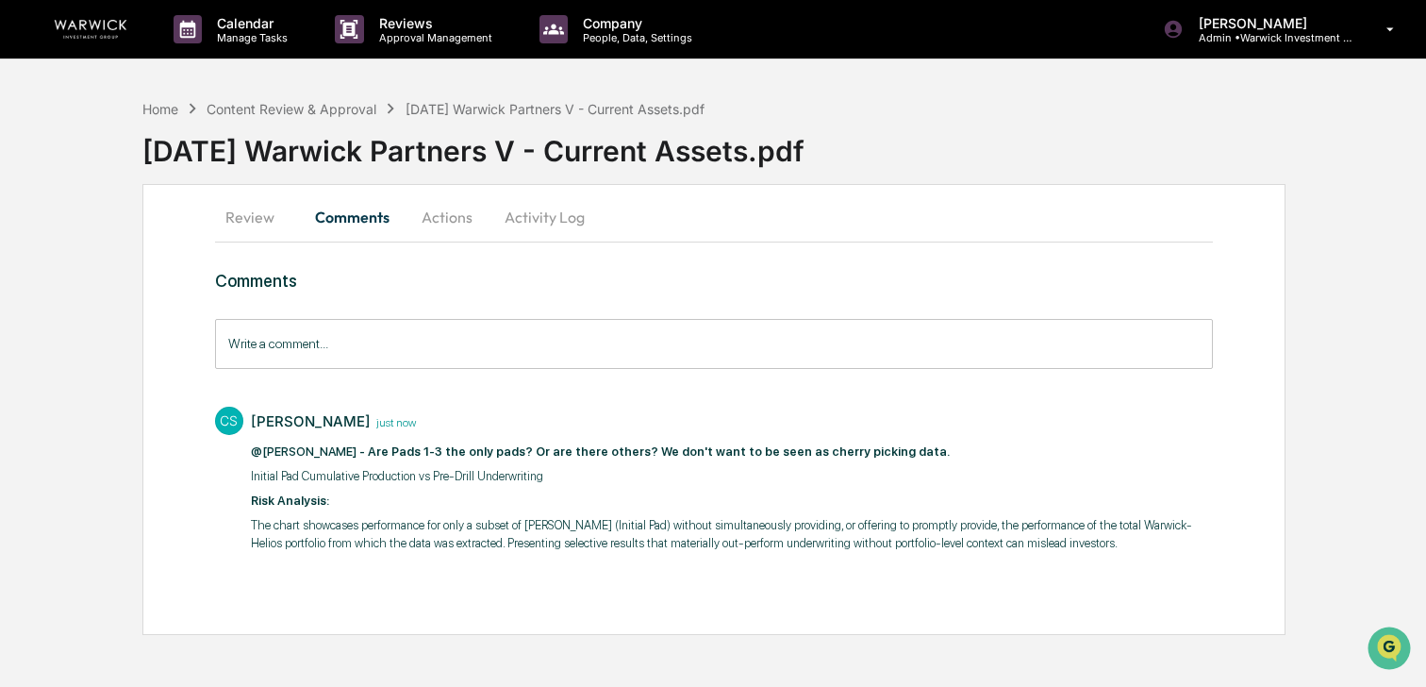
click at [414, 521] on p "The chart showcases performance for only a subset of wells (Initial Pad) withou…" at bounding box center [732, 534] width 962 height 37
click at [262, 215] on button "Review" at bounding box center [257, 216] width 85 height 45
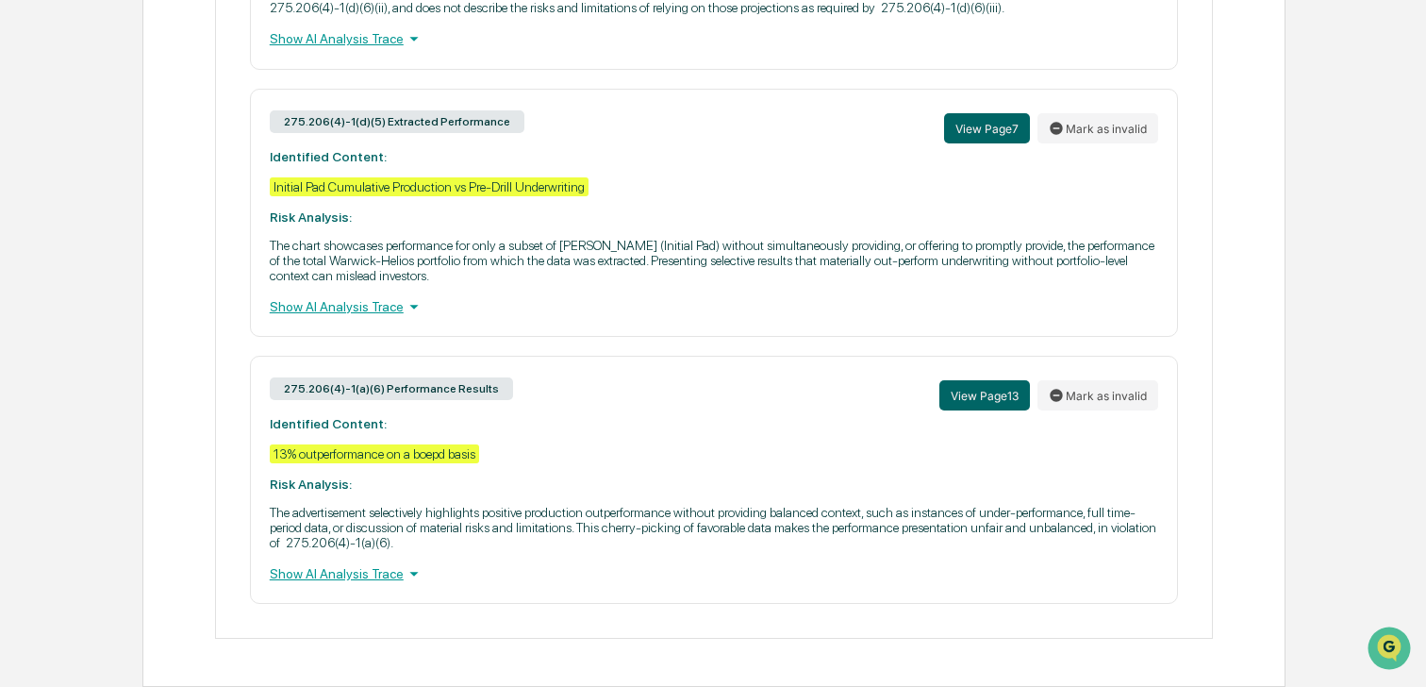
scroll to position [1580, 0]
click at [994, 393] on button "View Page 13" at bounding box center [984, 395] width 91 height 30
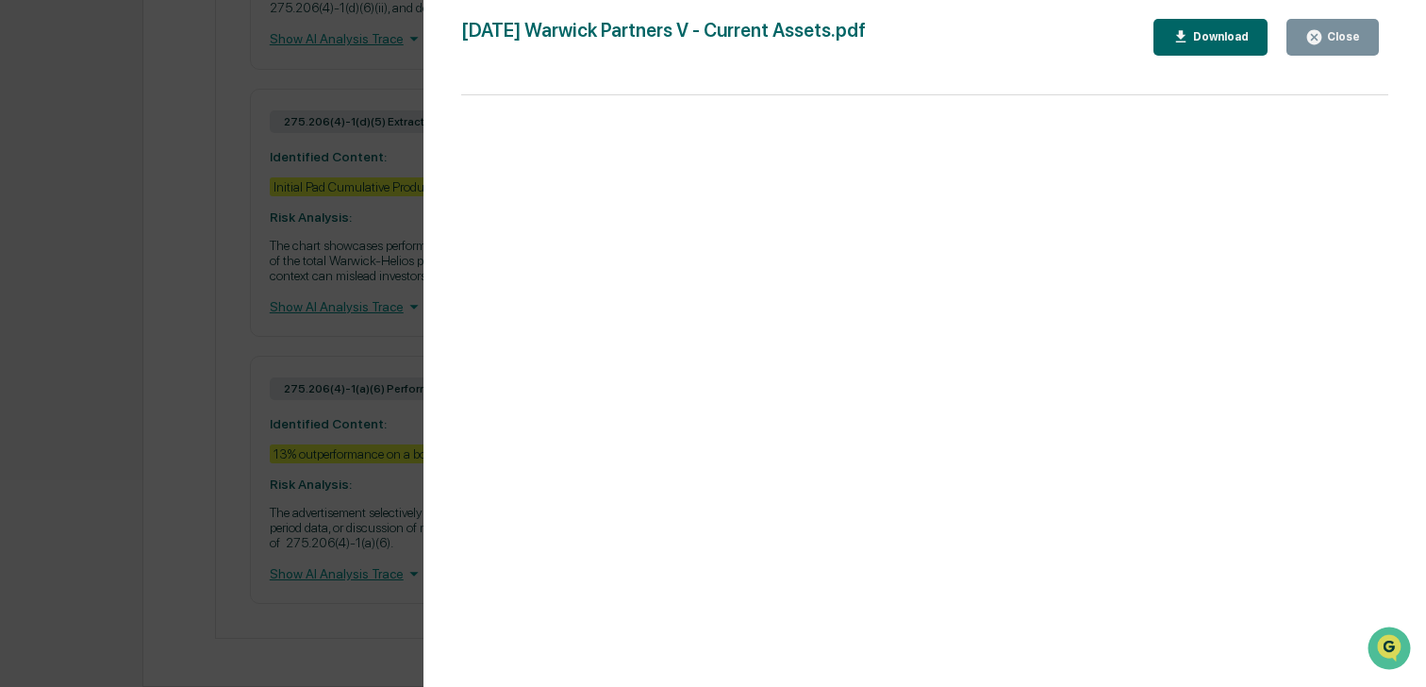
click at [1330, 27] on button "Close" at bounding box center [1332, 37] width 92 height 37
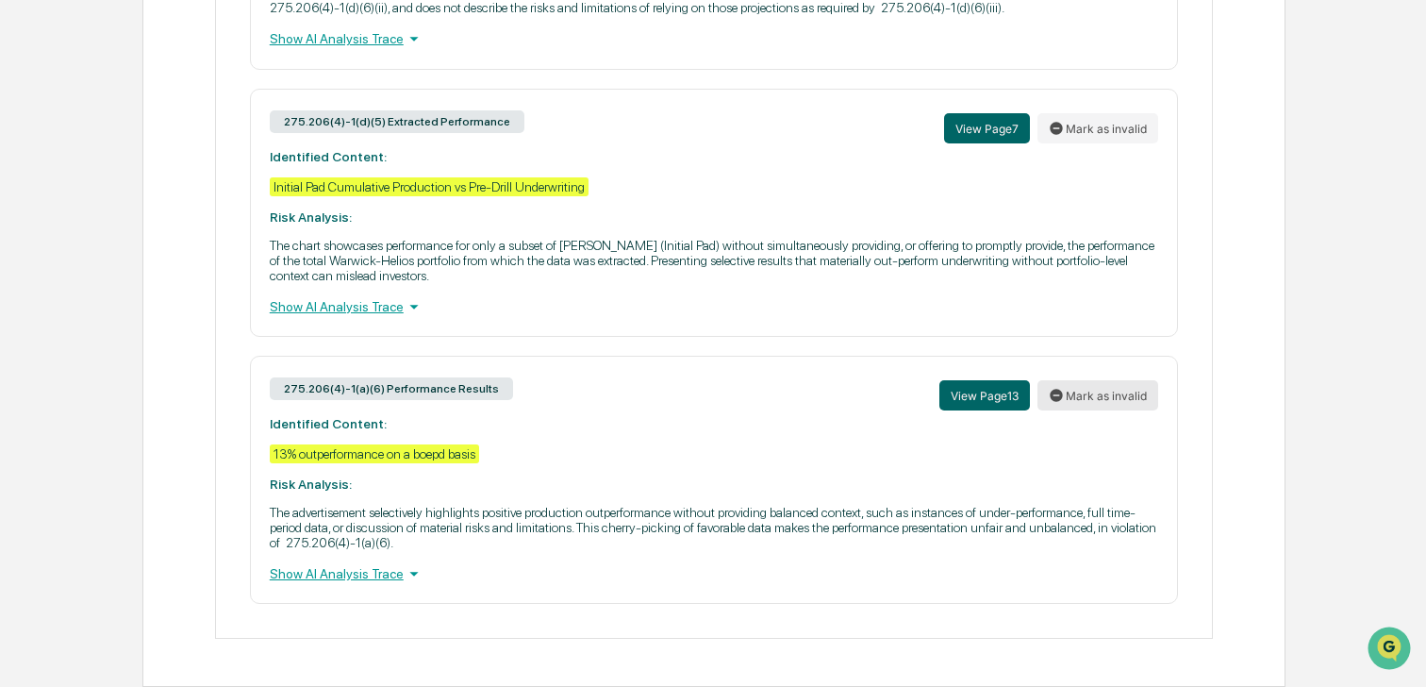
click at [1067, 397] on button "Mark as invalid" at bounding box center [1097, 395] width 121 height 30
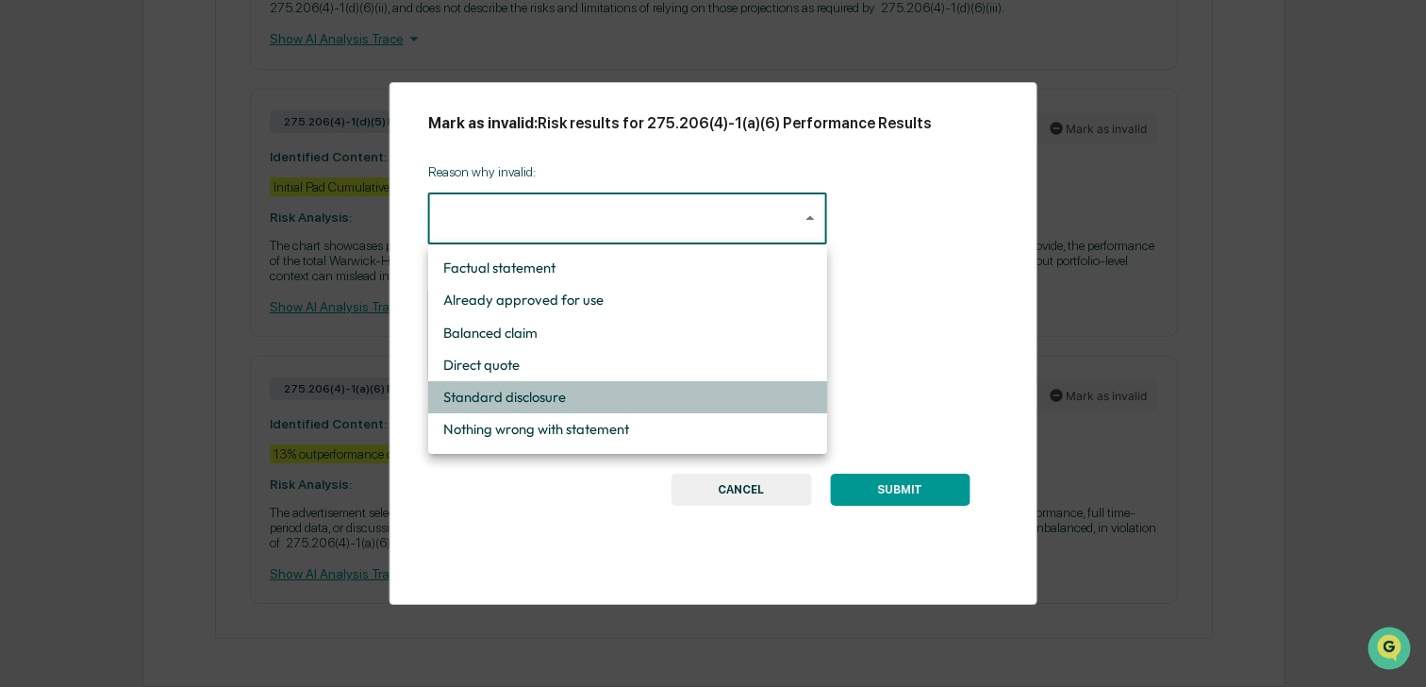
click at [498, 399] on li "Standard disclosure" at bounding box center [627, 397] width 399 height 32
type input "**********"
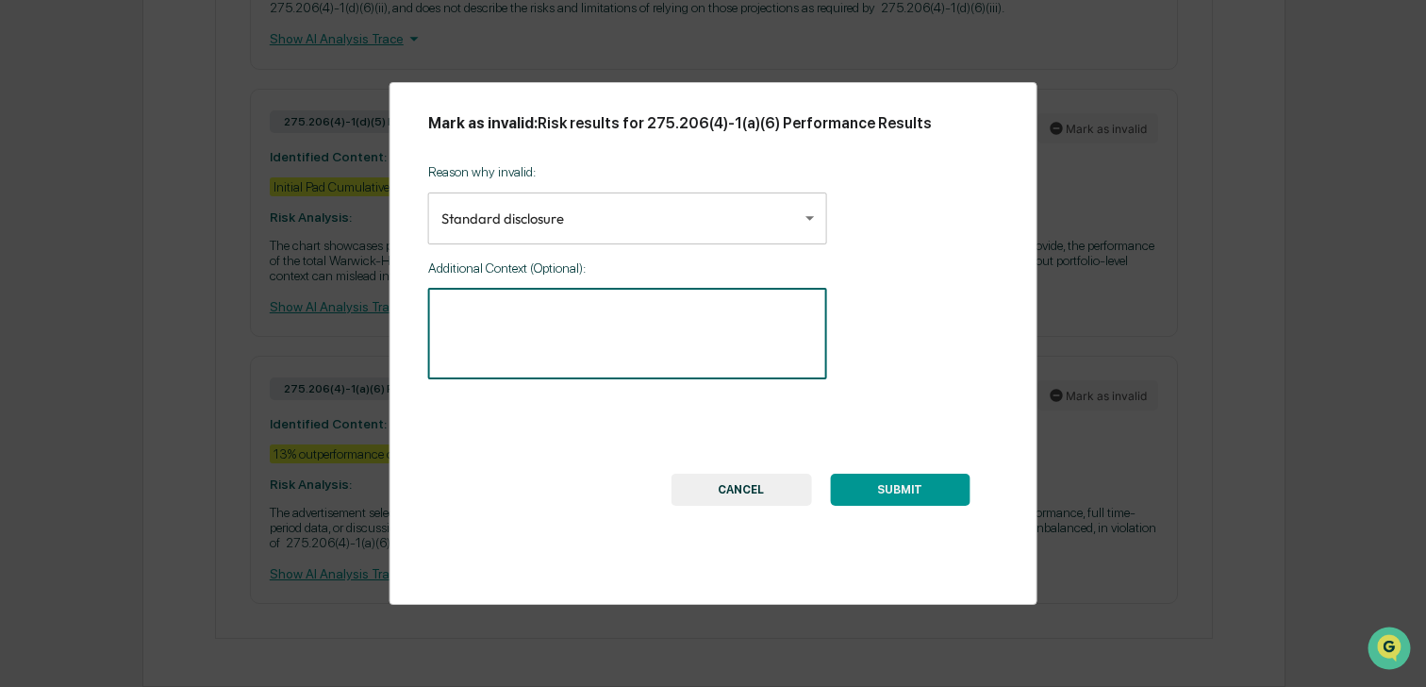
click at [513, 347] on textarea at bounding box center [627, 333] width 372 height 59
type textarea "**********"
click at [892, 491] on button "SUBMIT" at bounding box center [900, 489] width 140 height 32
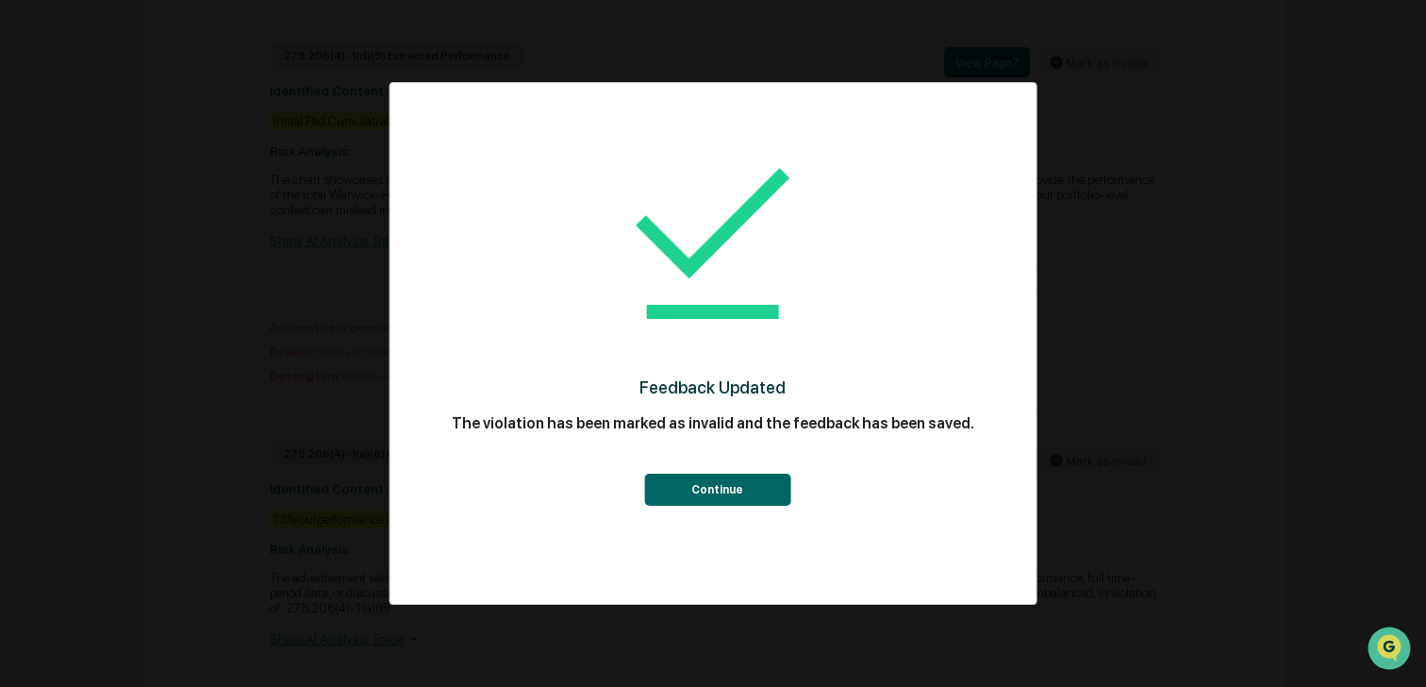
drag, startPoint x: 751, startPoint y: 491, endPoint x: 776, endPoint y: 496, distance: 25.9
click at [751, 491] on button "Continue" at bounding box center [717, 489] width 146 height 32
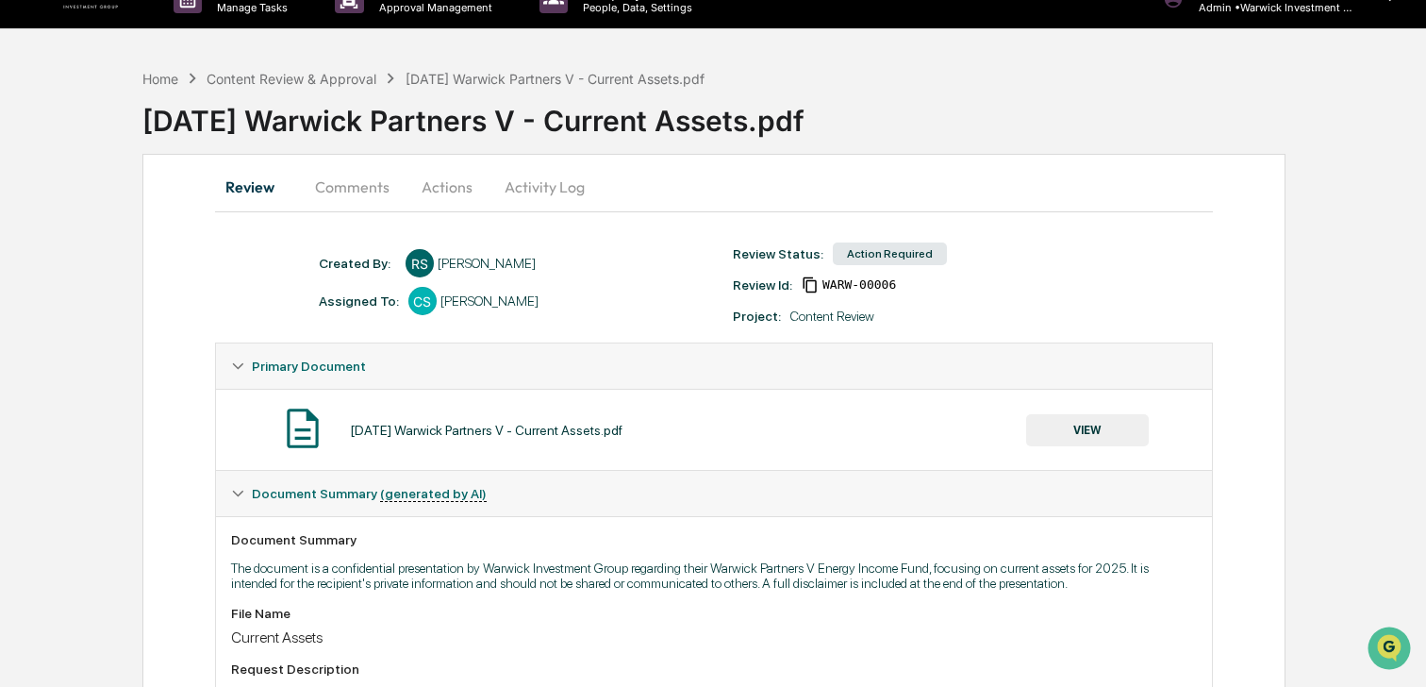
scroll to position [0, 0]
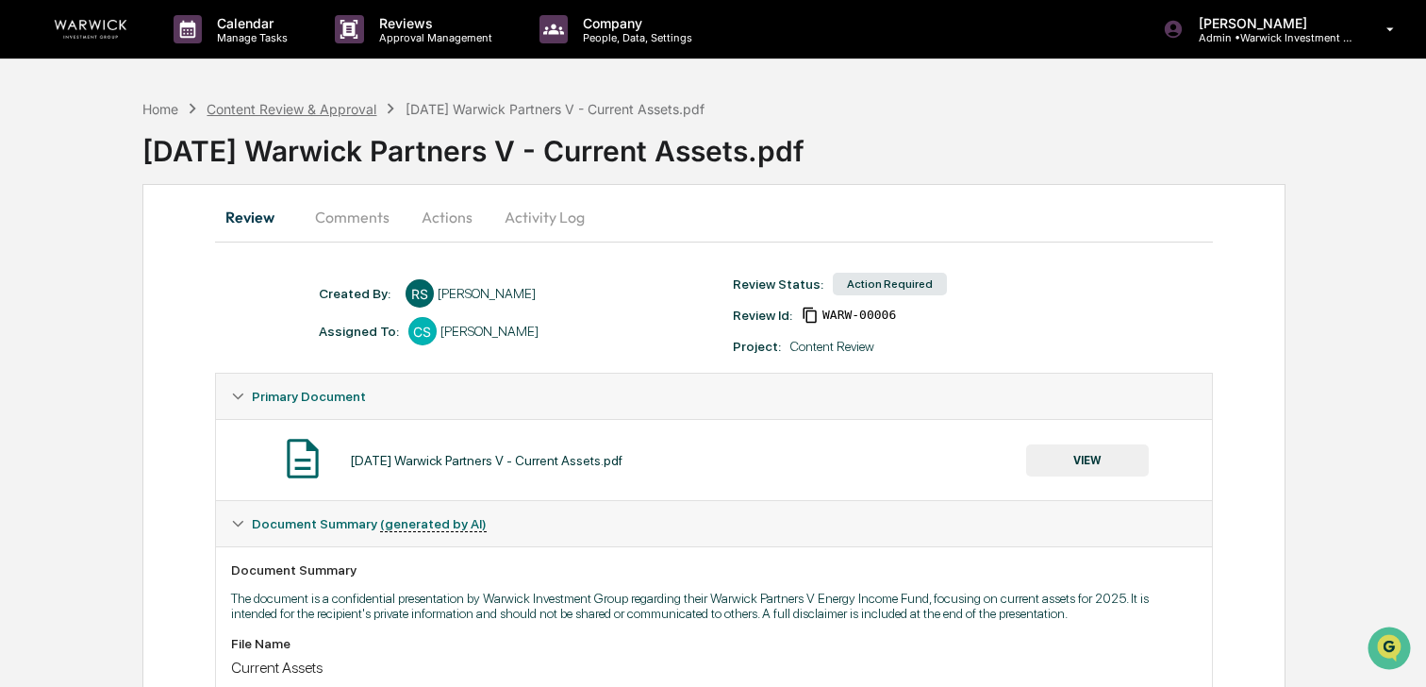
click at [306, 103] on div "Content Review & Approval" at bounding box center [292, 109] width 170 height 16
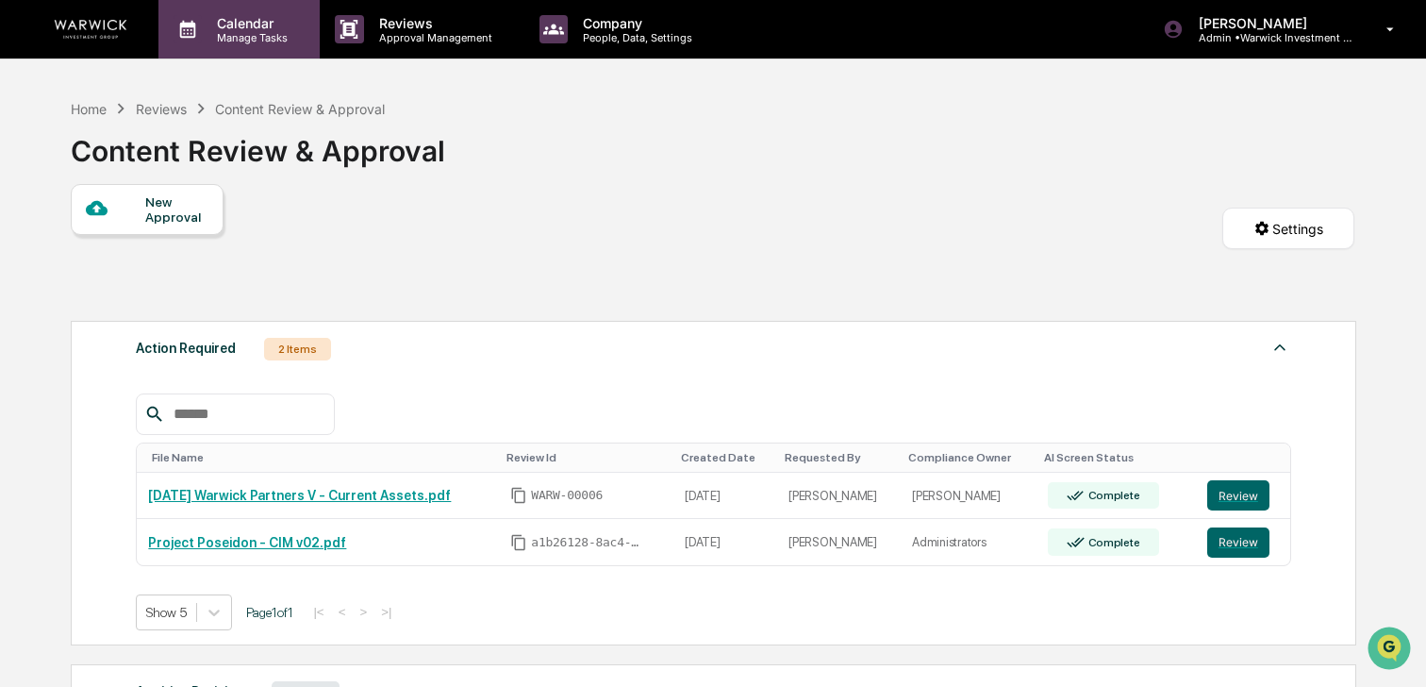
click at [272, 36] on p "Manage Tasks" at bounding box center [249, 37] width 95 height 13
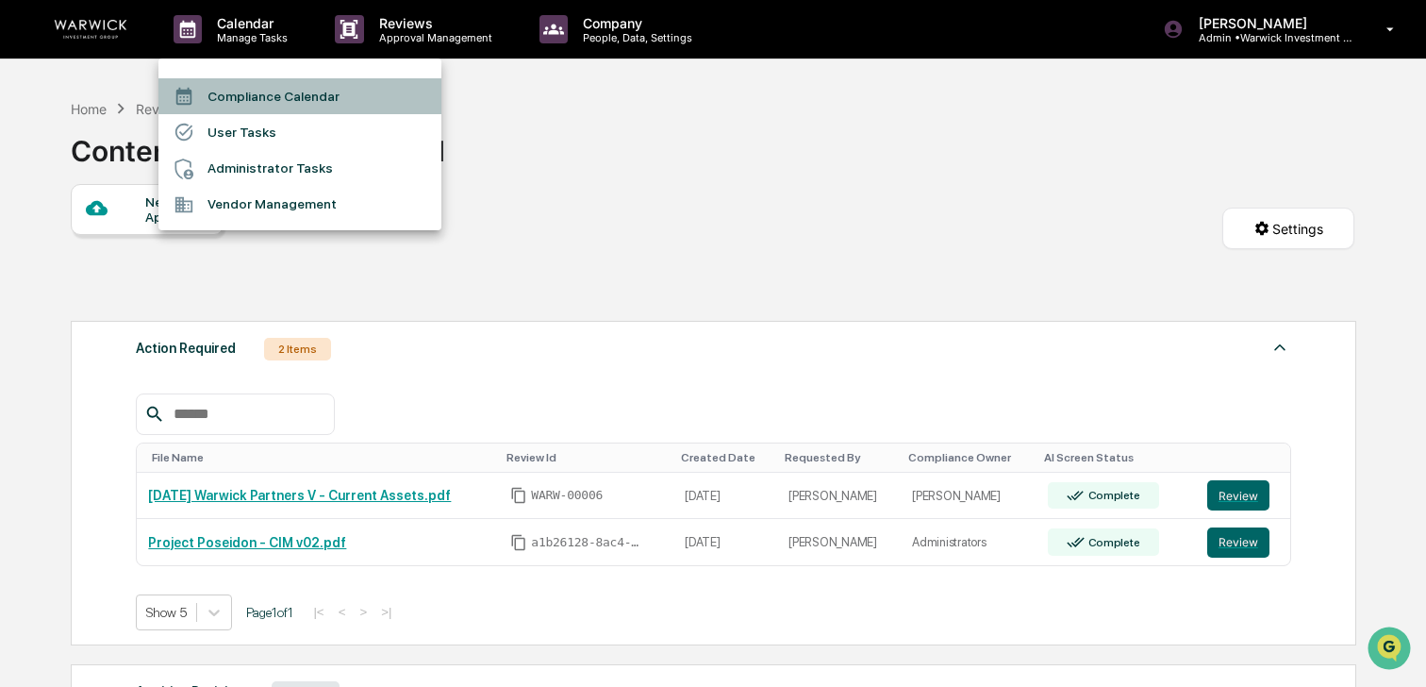
click at [313, 93] on li "Compliance Calendar" at bounding box center [299, 96] width 283 height 36
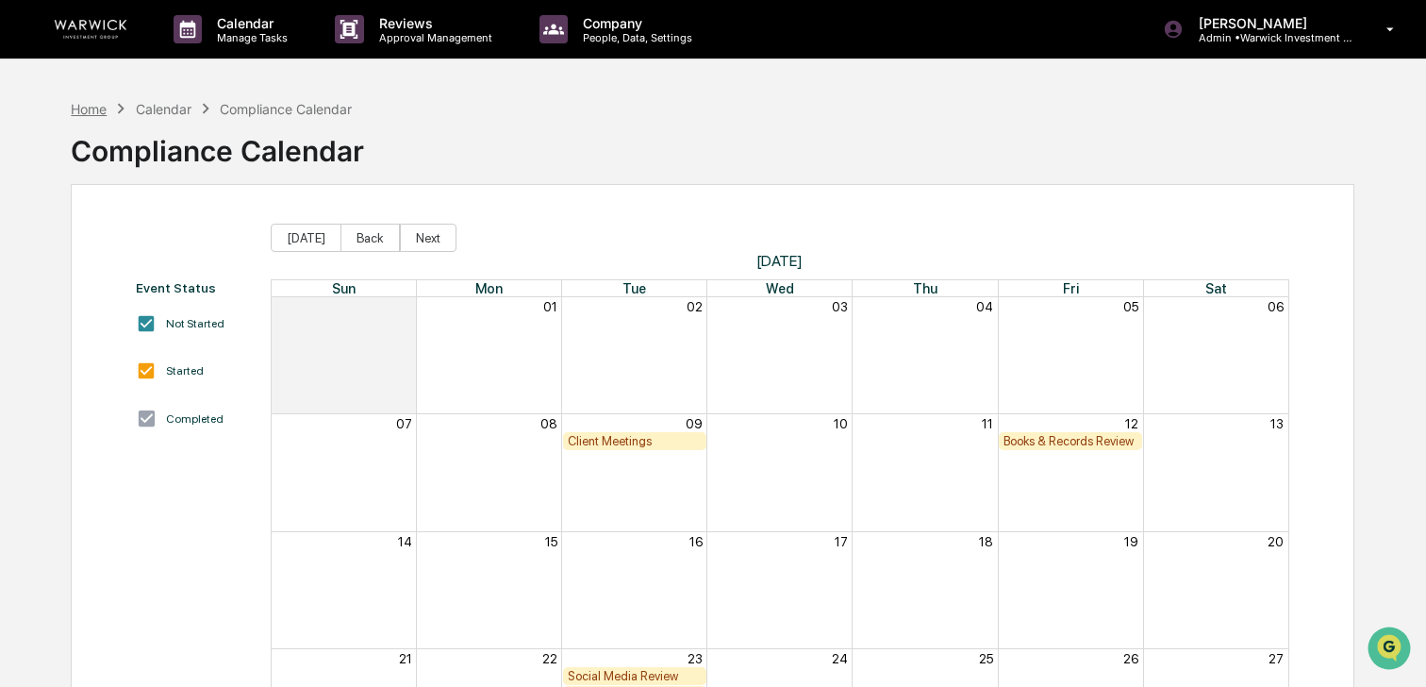
click at [81, 108] on div "Home" at bounding box center [89, 109] width 36 height 16
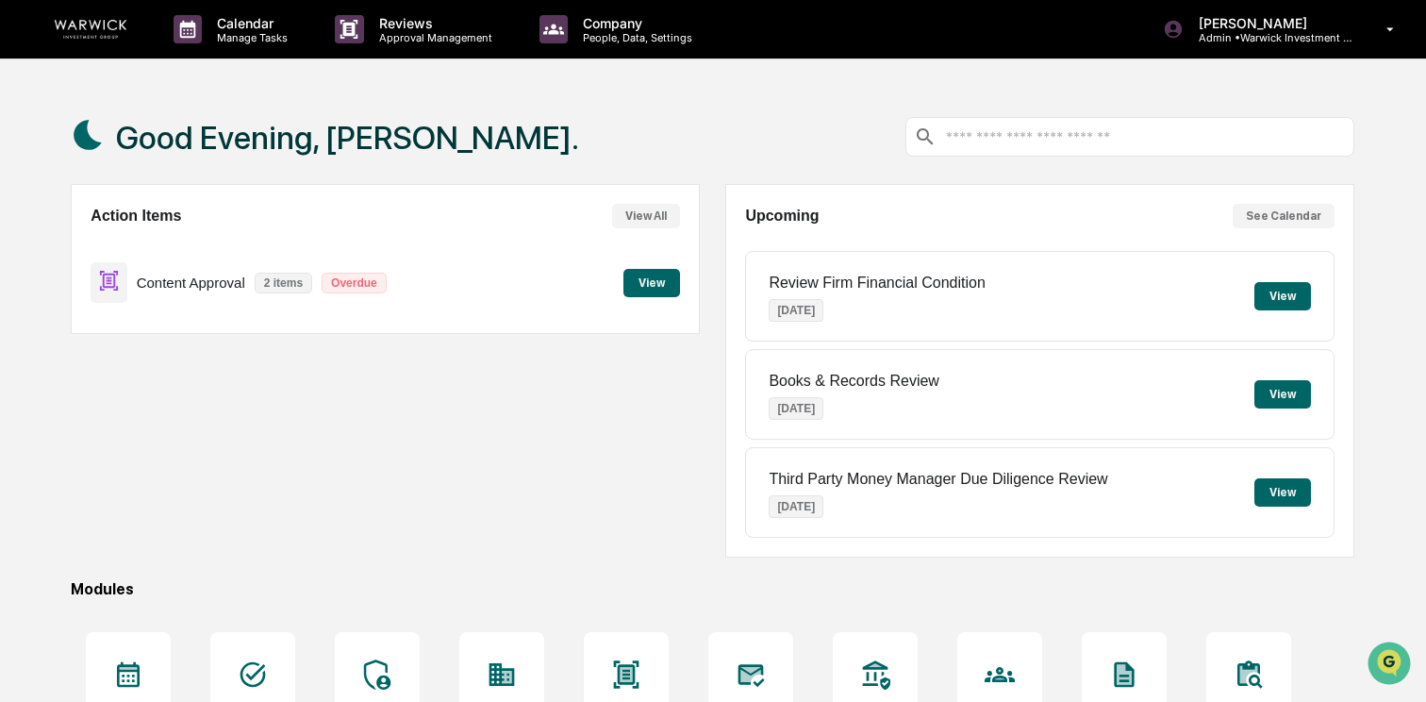
click at [649, 288] on button "View" at bounding box center [651, 283] width 57 height 28
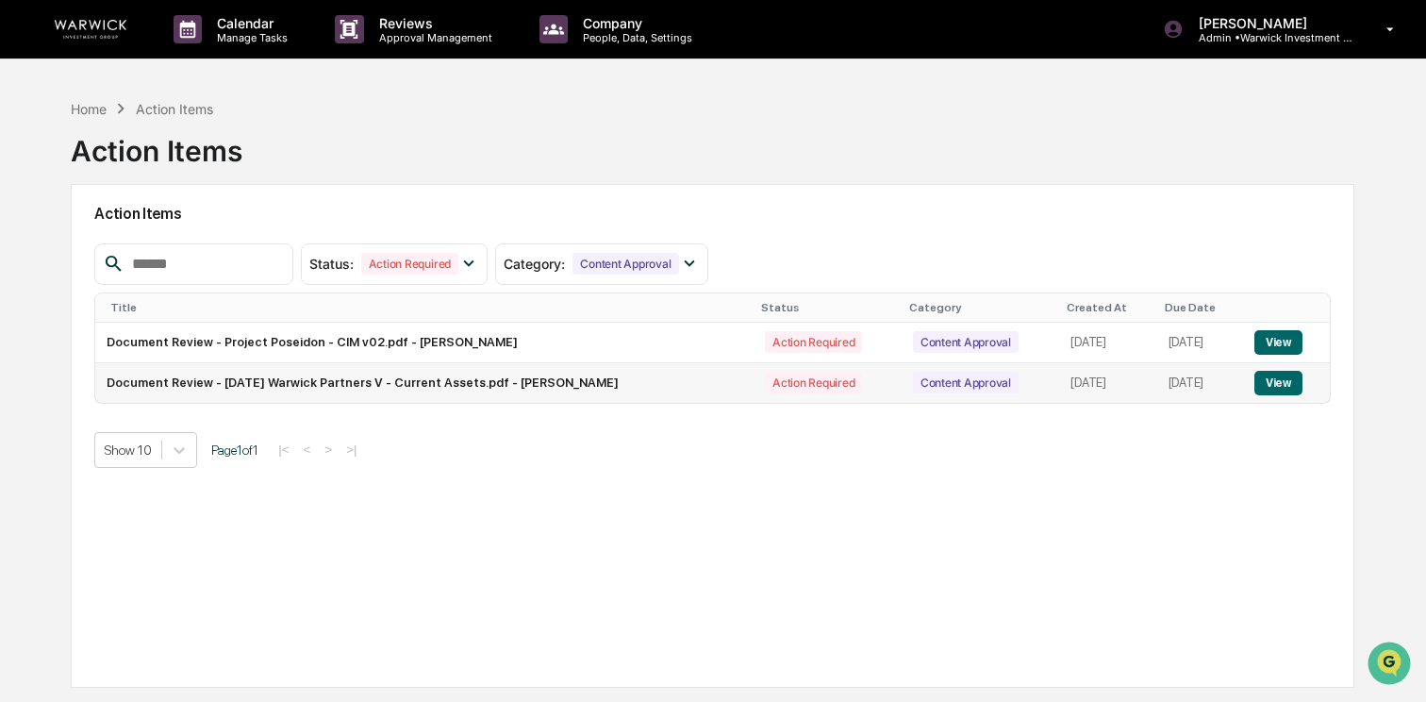
click at [1275, 384] on button "View" at bounding box center [1278, 383] width 48 height 25
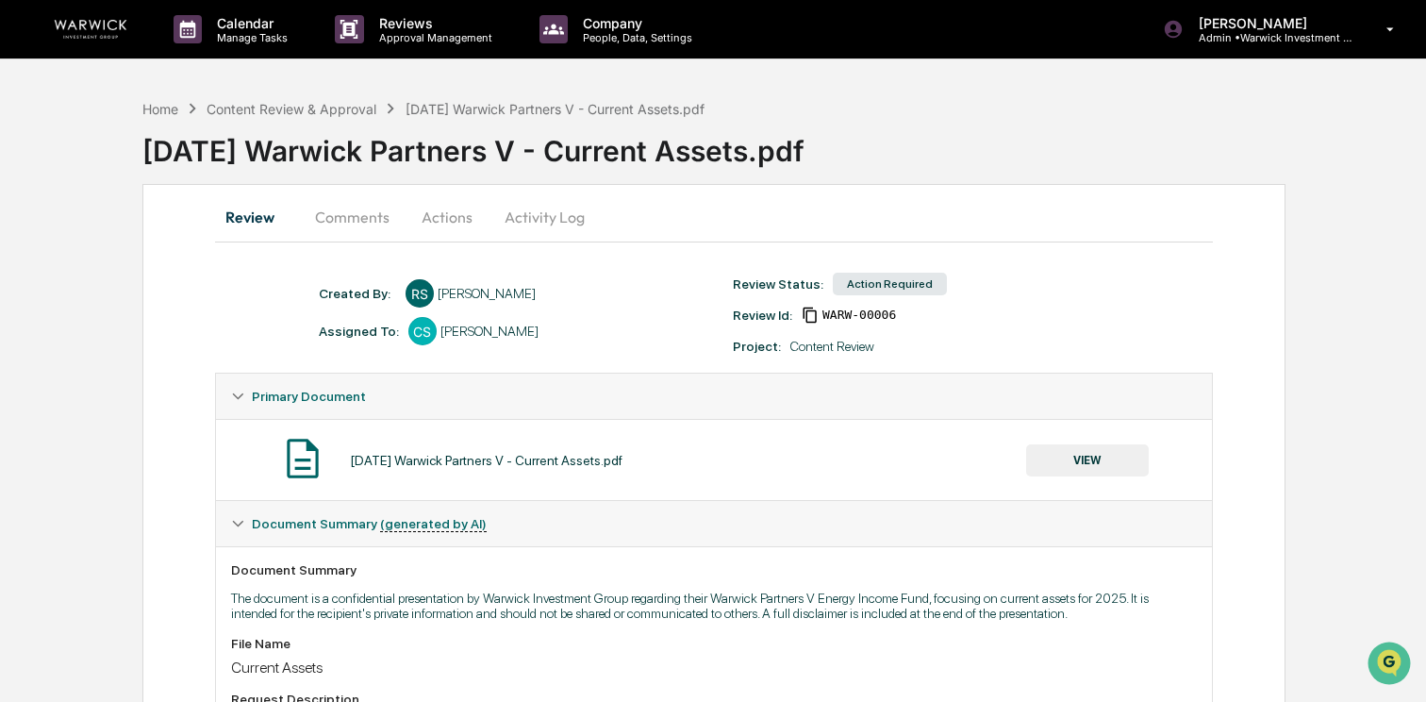
click at [451, 216] on button "Actions" at bounding box center [447, 216] width 85 height 45
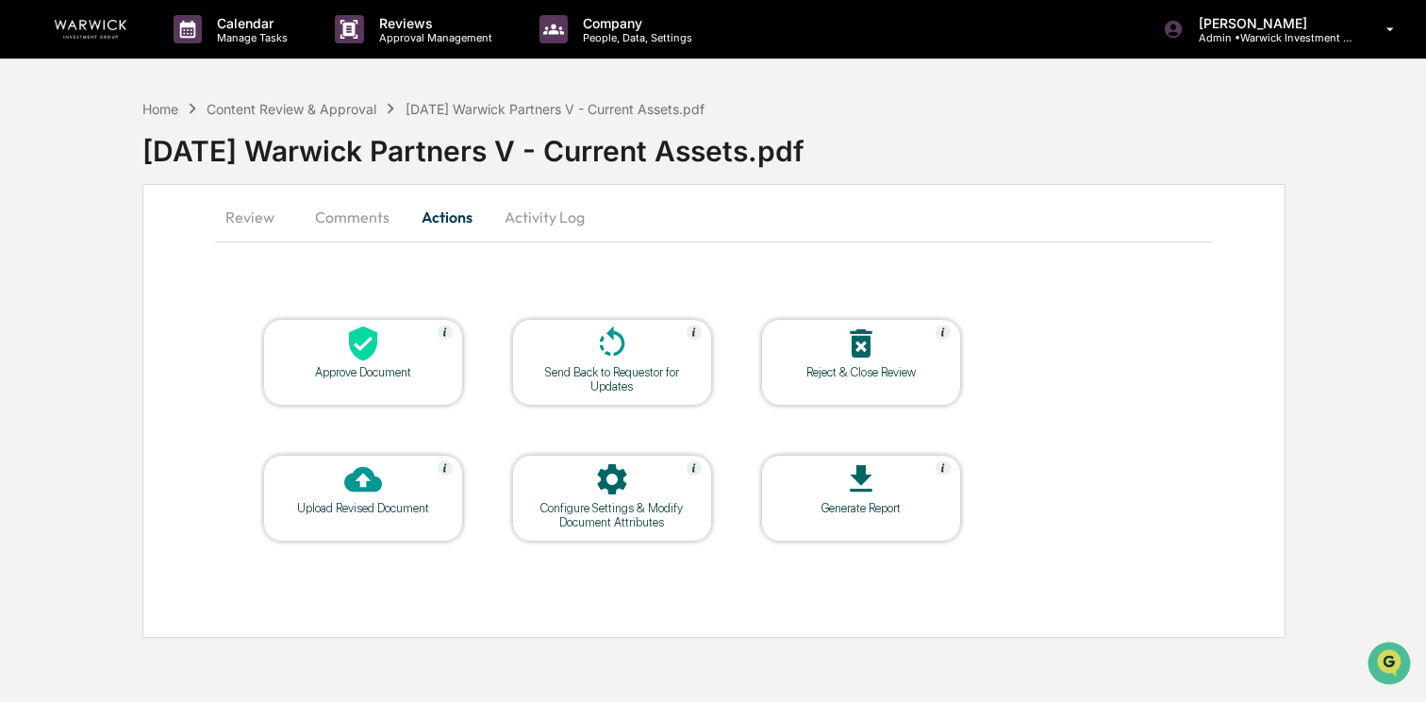
click at [373, 345] on icon at bounding box center [363, 343] width 28 height 35
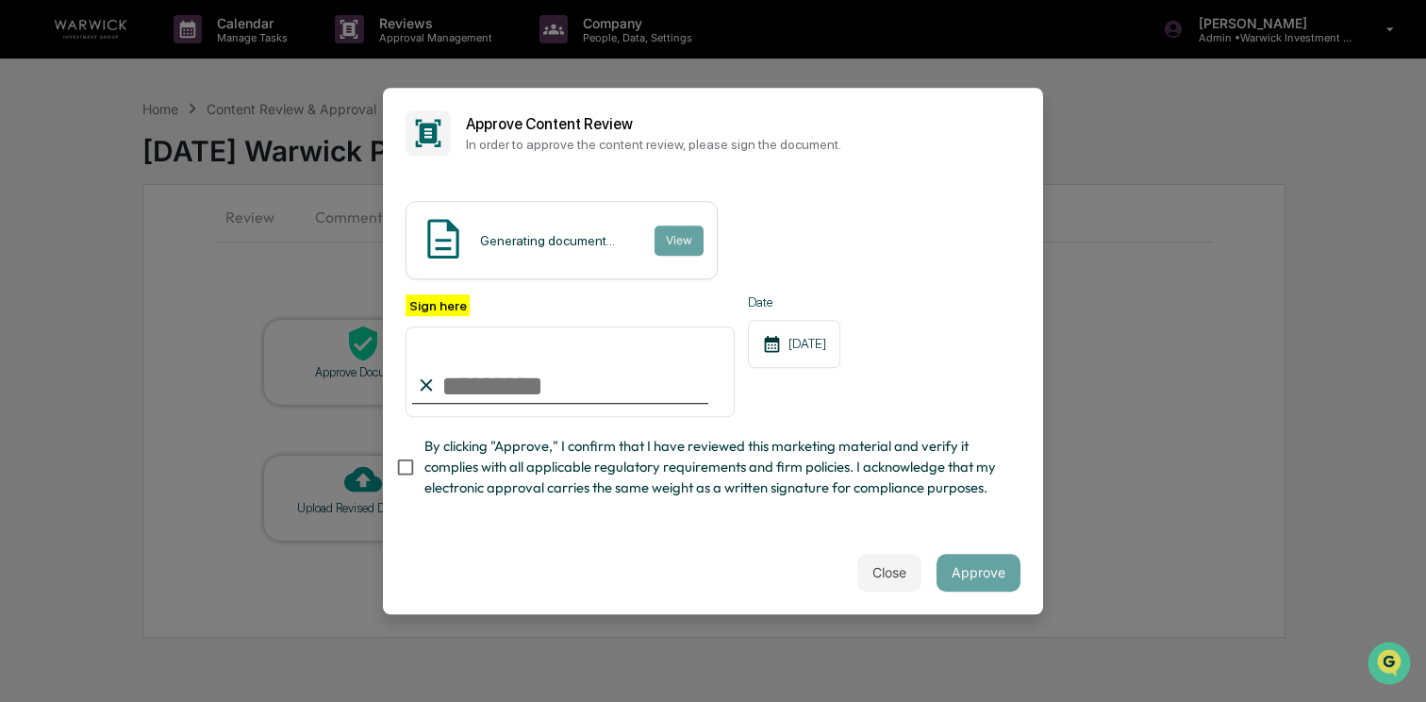
click at [517, 388] on input "Sign here" at bounding box center [569, 371] width 329 height 91
type input "**********"
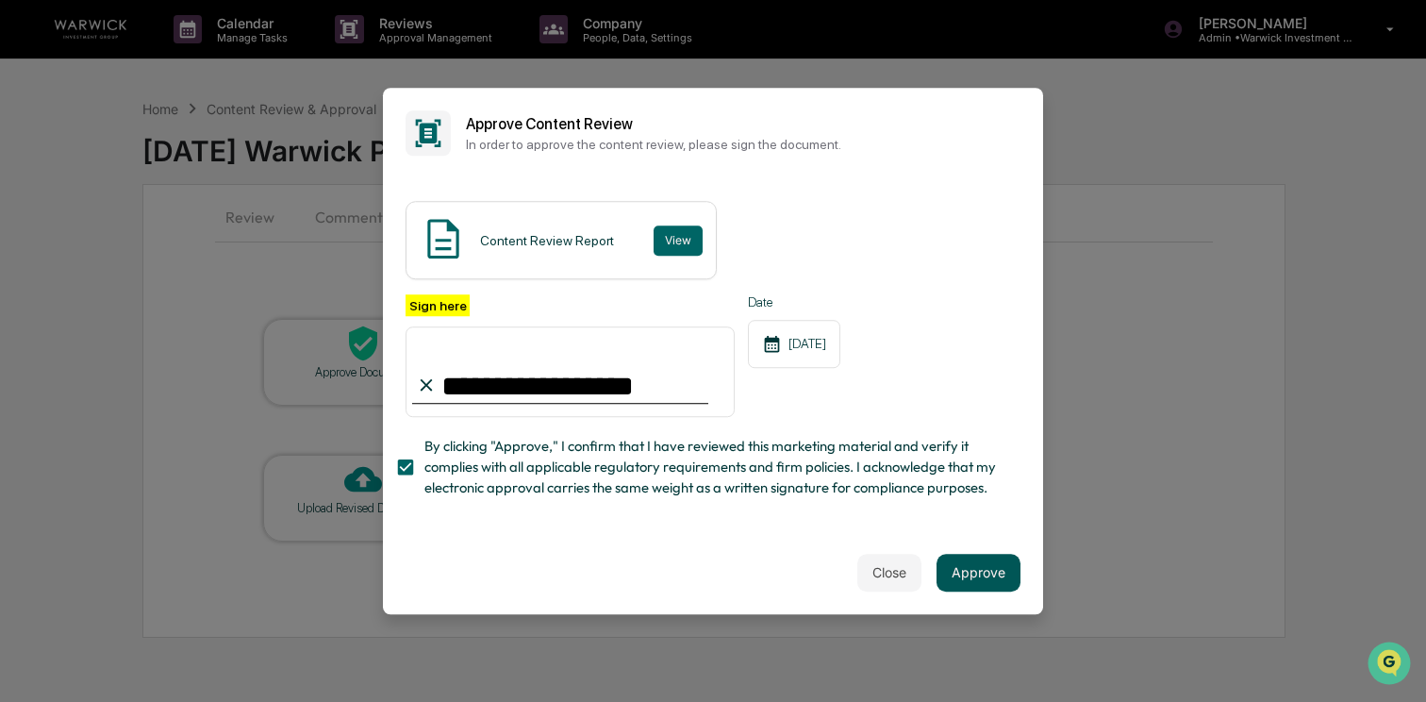
click at [961, 569] on button "Approve" at bounding box center [978, 573] width 84 height 38
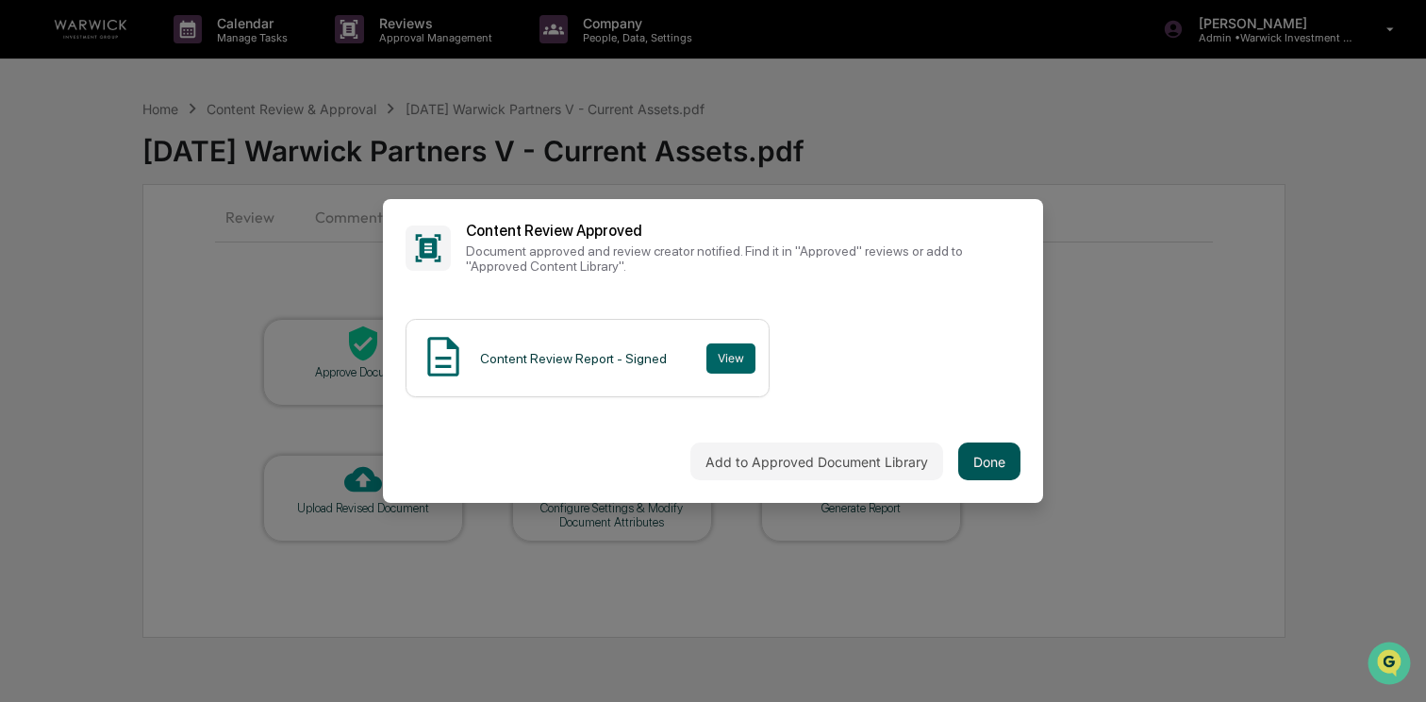
click at [1001, 448] on button "Done" at bounding box center [989, 461] width 62 height 38
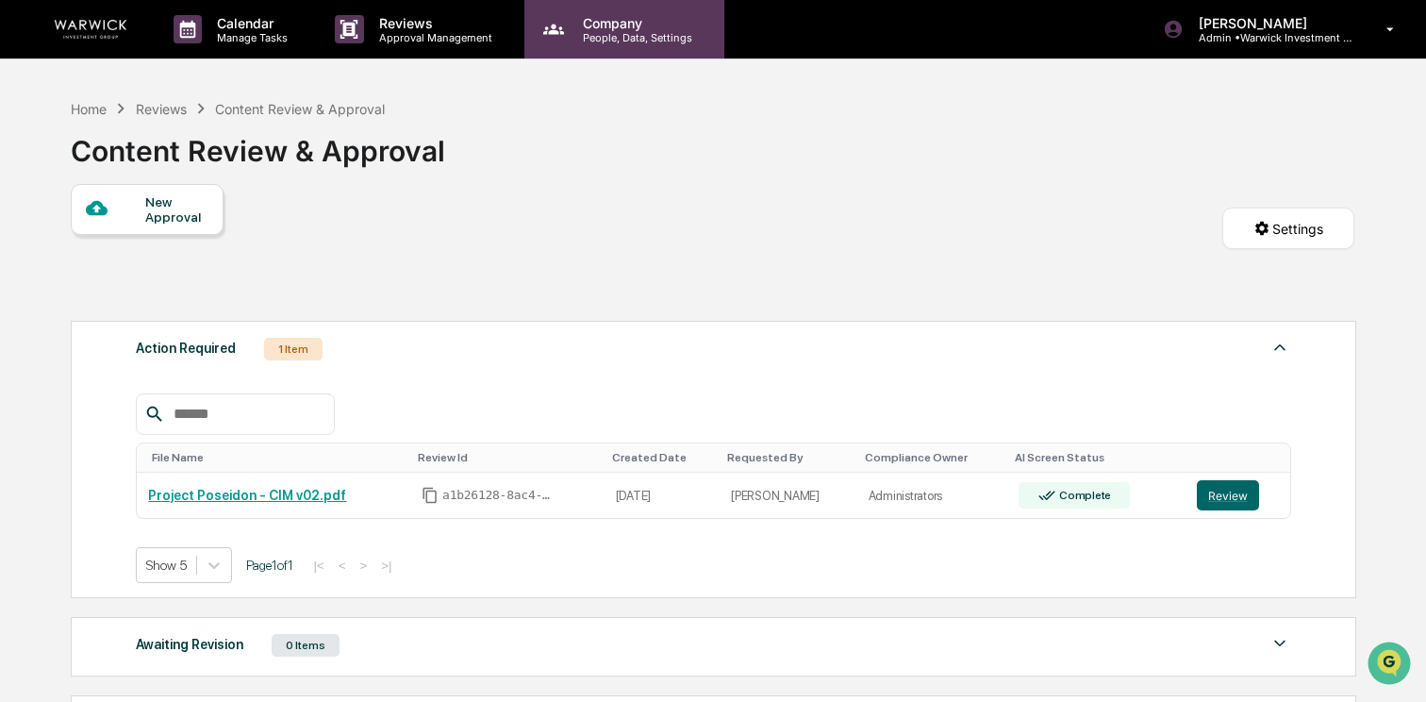
click at [629, 40] on p "People, Data, Settings" at bounding box center [635, 37] width 134 height 13
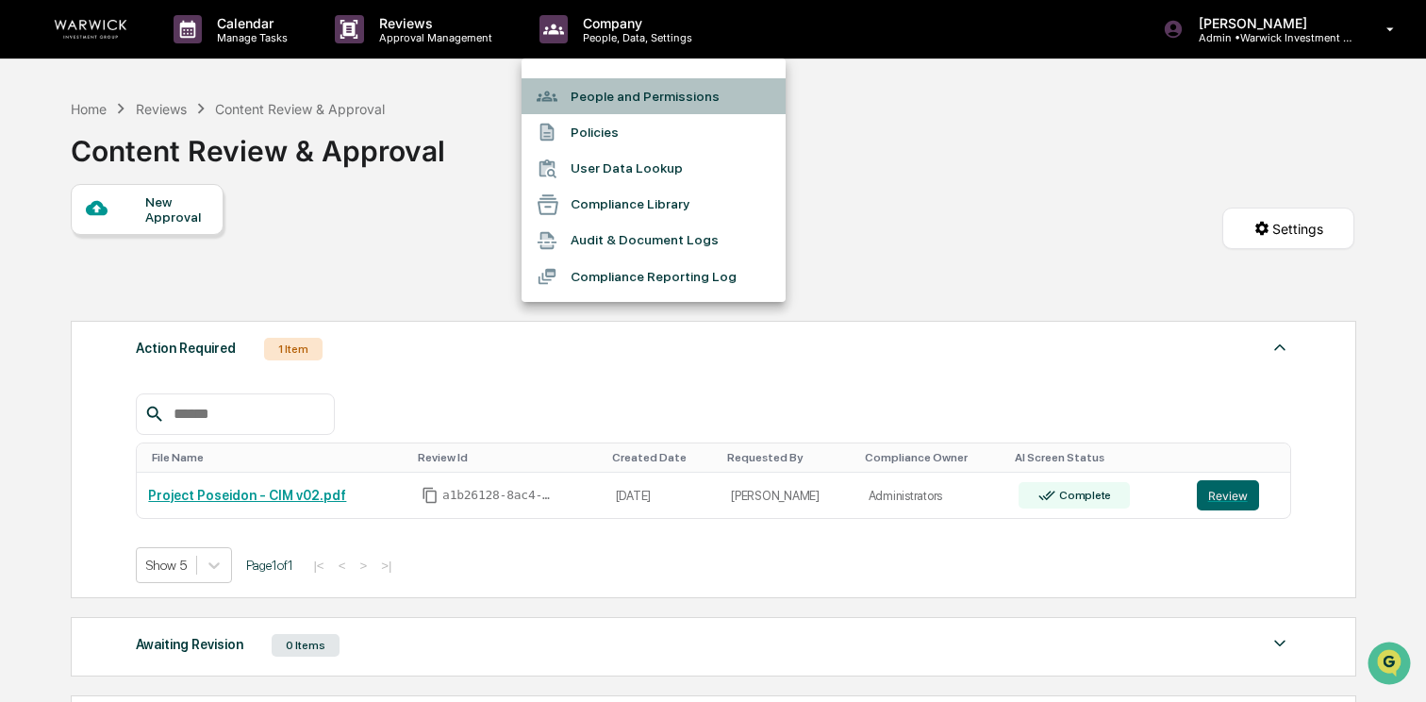
click at [647, 105] on li "People and Permissions" at bounding box center [653, 96] width 264 height 36
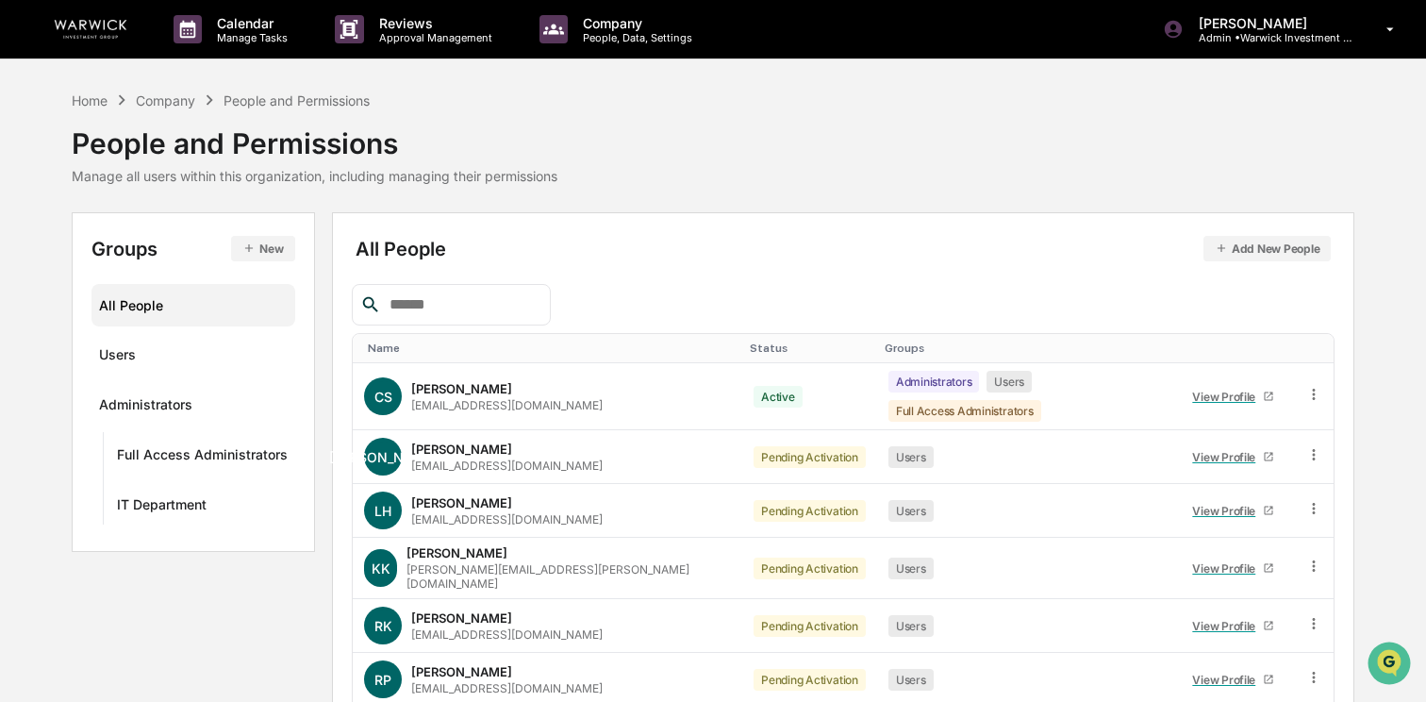
click at [472, 306] on input "text" at bounding box center [462, 304] width 160 height 25
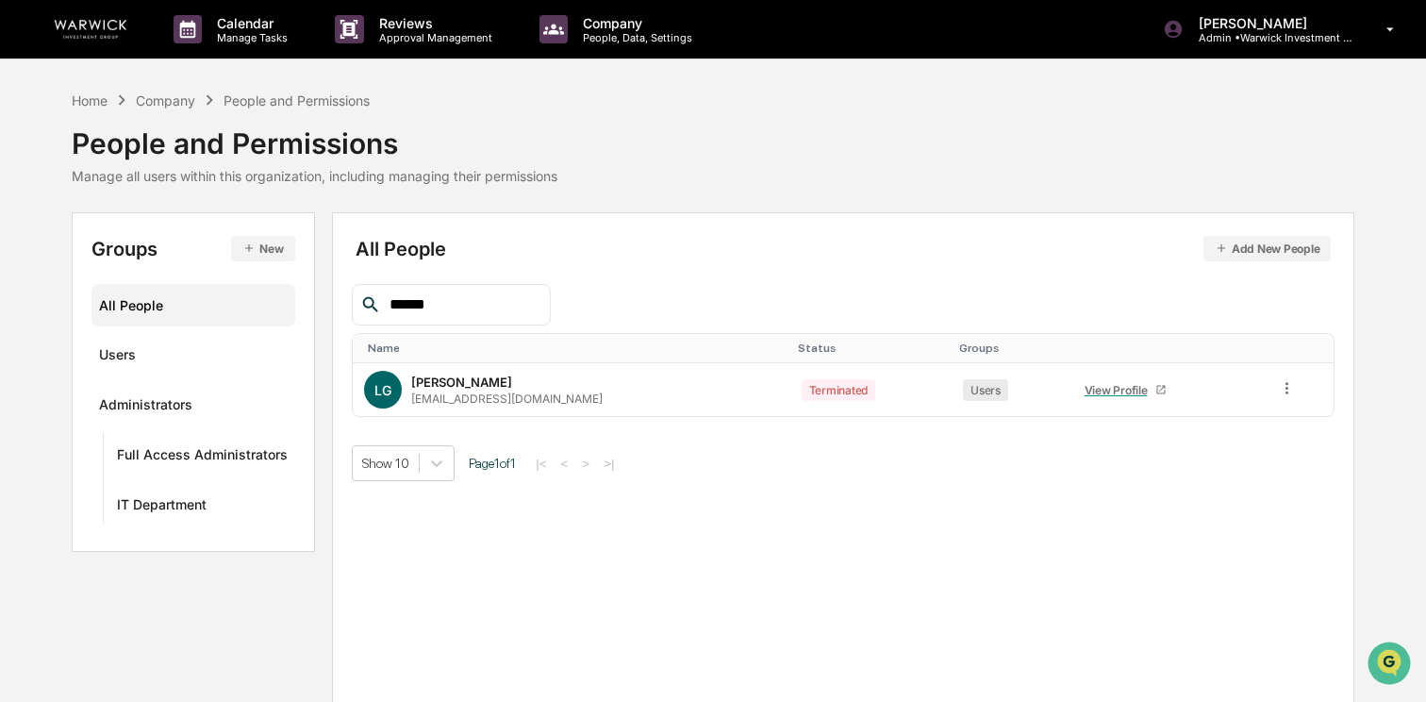
drag, startPoint x: 472, startPoint y: 307, endPoint x: 328, endPoint y: 306, distance: 144.3
click at [328, 306] on div "Groups New All People Users Administrators Full Access Administrators IT Depart…" at bounding box center [713, 467] width 1283 height 511
type input "*"
drag, startPoint x: 430, startPoint y: 302, endPoint x: 374, endPoint y: 301, distance: 55.6
click at [374, 301] on div "*****" at bounding box center [451, 304] width 198 height 41
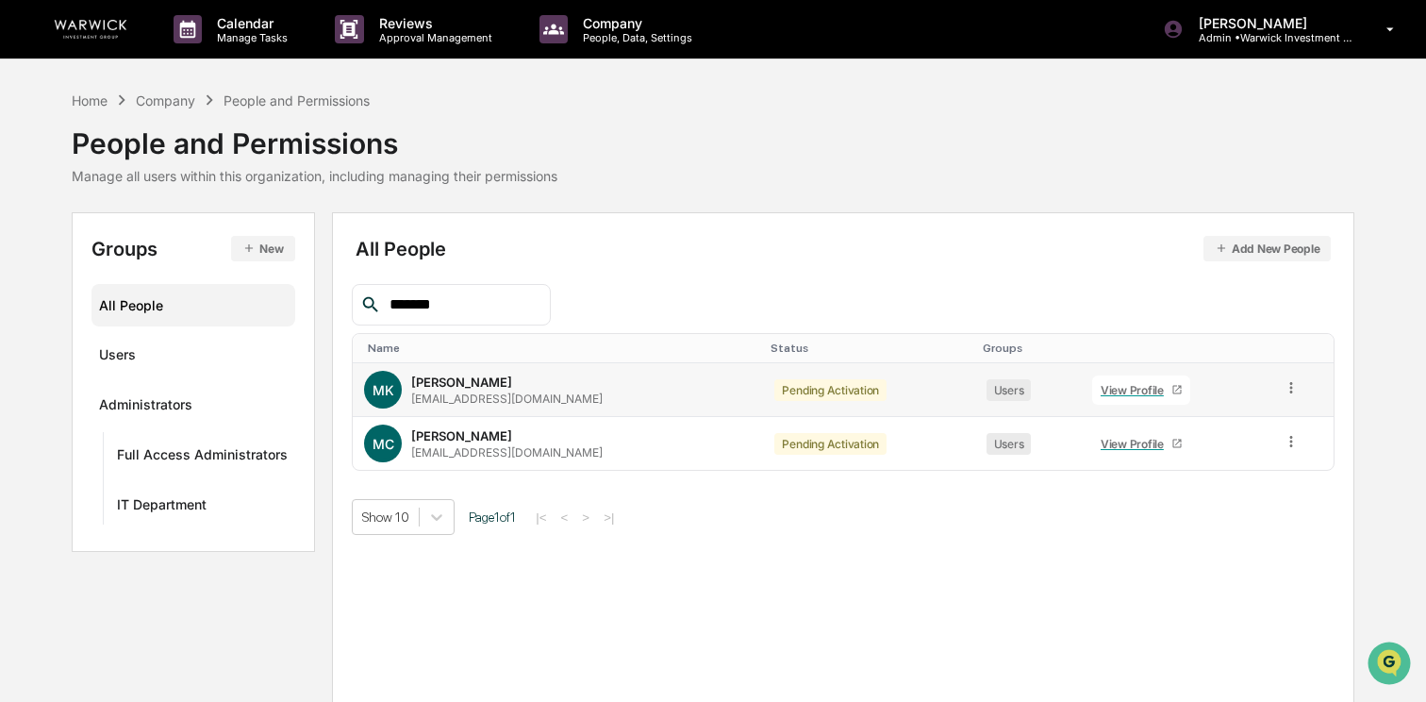
type input "*******"
click at [1293, 389] on icon at bounding box center [1291, 388] width 18 height 18
click at [1230, 446] on div "Change Status" at bounding box center [1203, 456] width 162 height 23
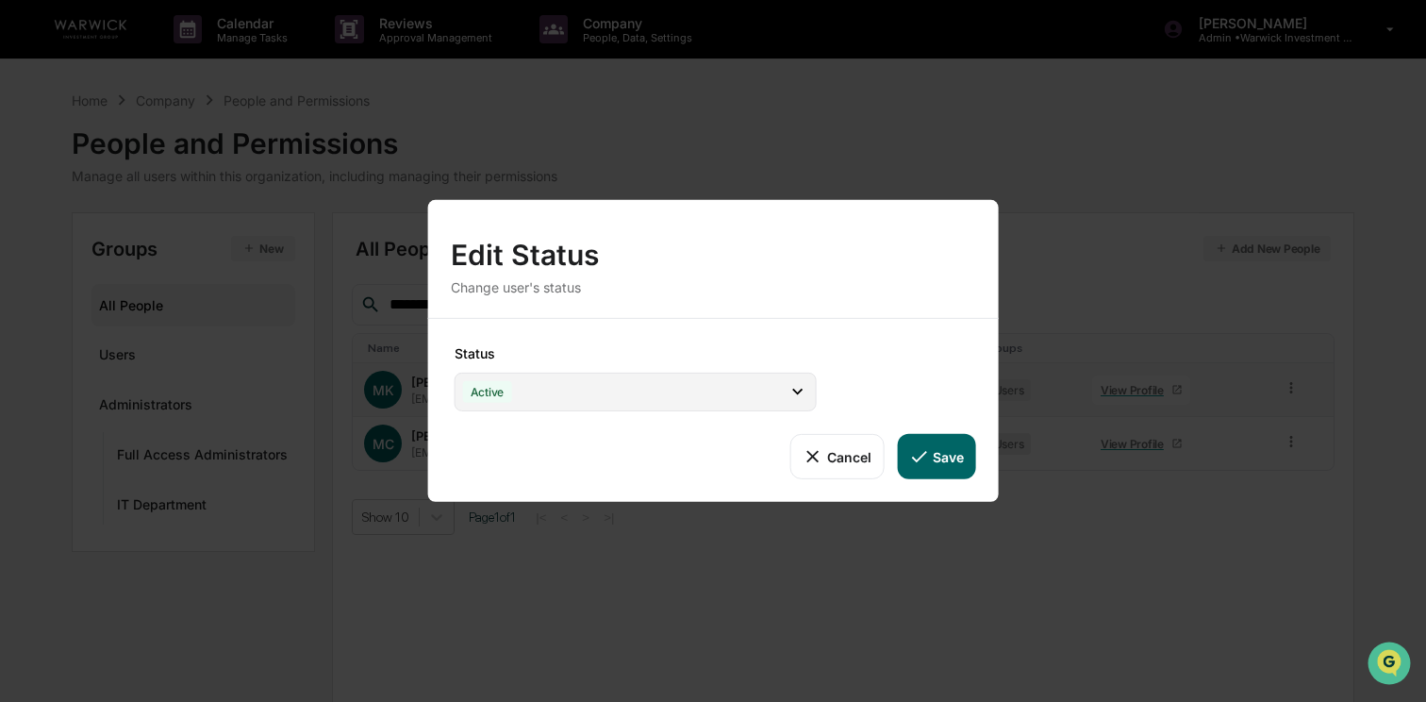
click at [588, 385] on div "Active" at bounding box center [636, 391] width 362 height 39
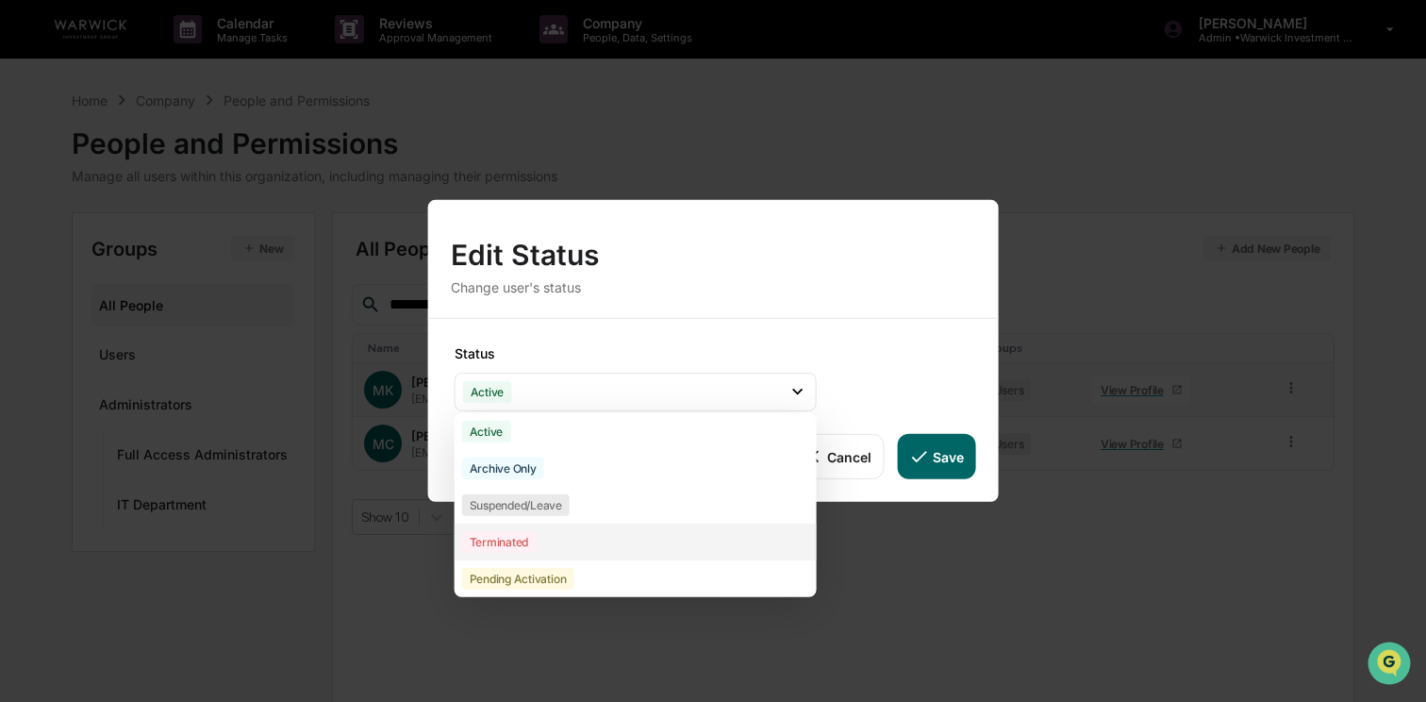
click at [552, 538] on div "Terminated" at bounding box center [636, 541] width 362 height 37
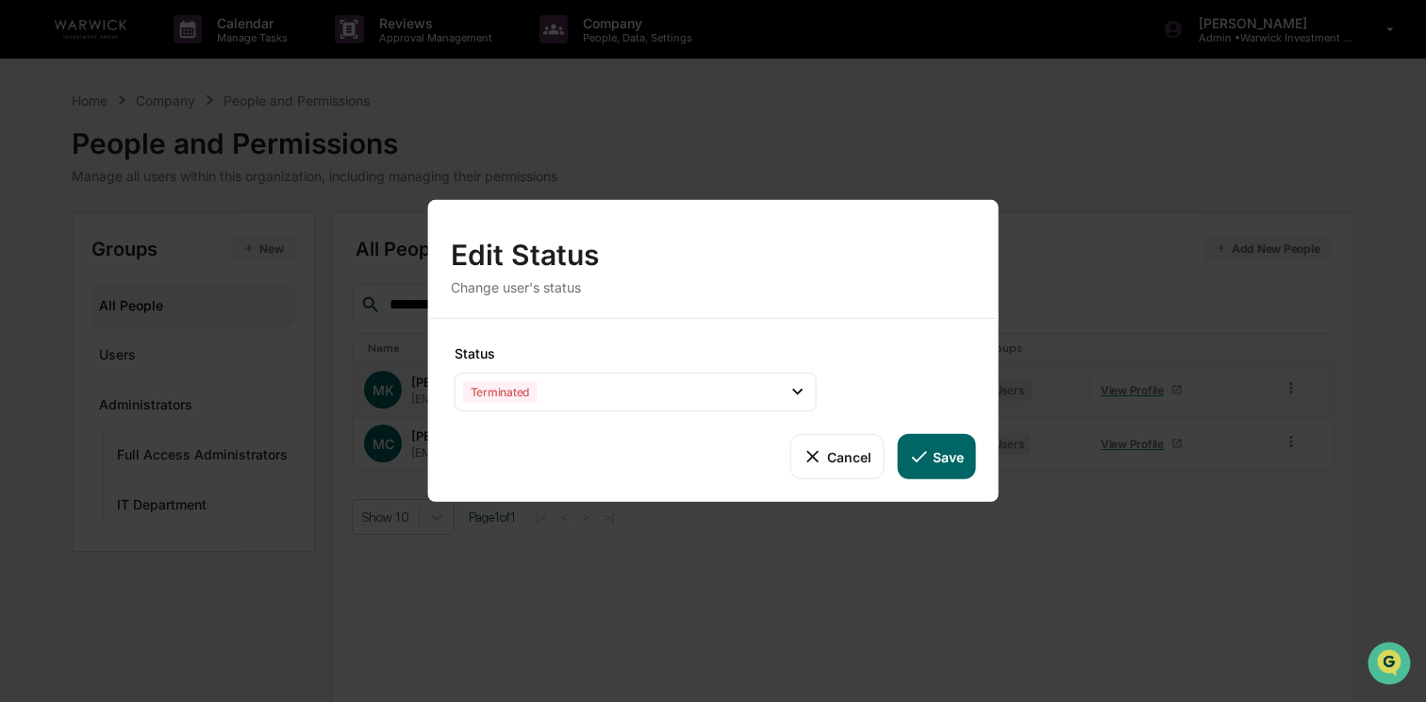
click at [914, 457] on icon at bounding box center [918, 456] width 21 height 21
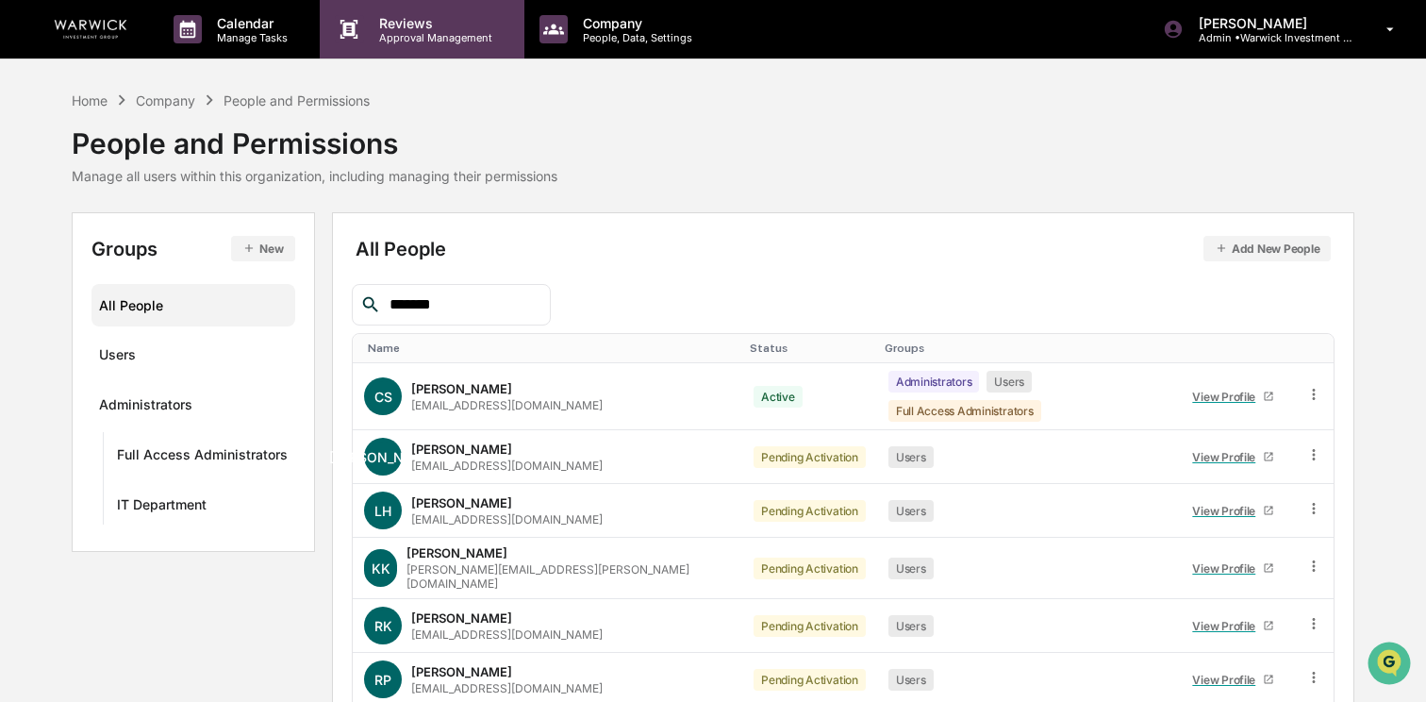
click at [345, 28] on icon at bounding box center [349, 29] width 18 height 19
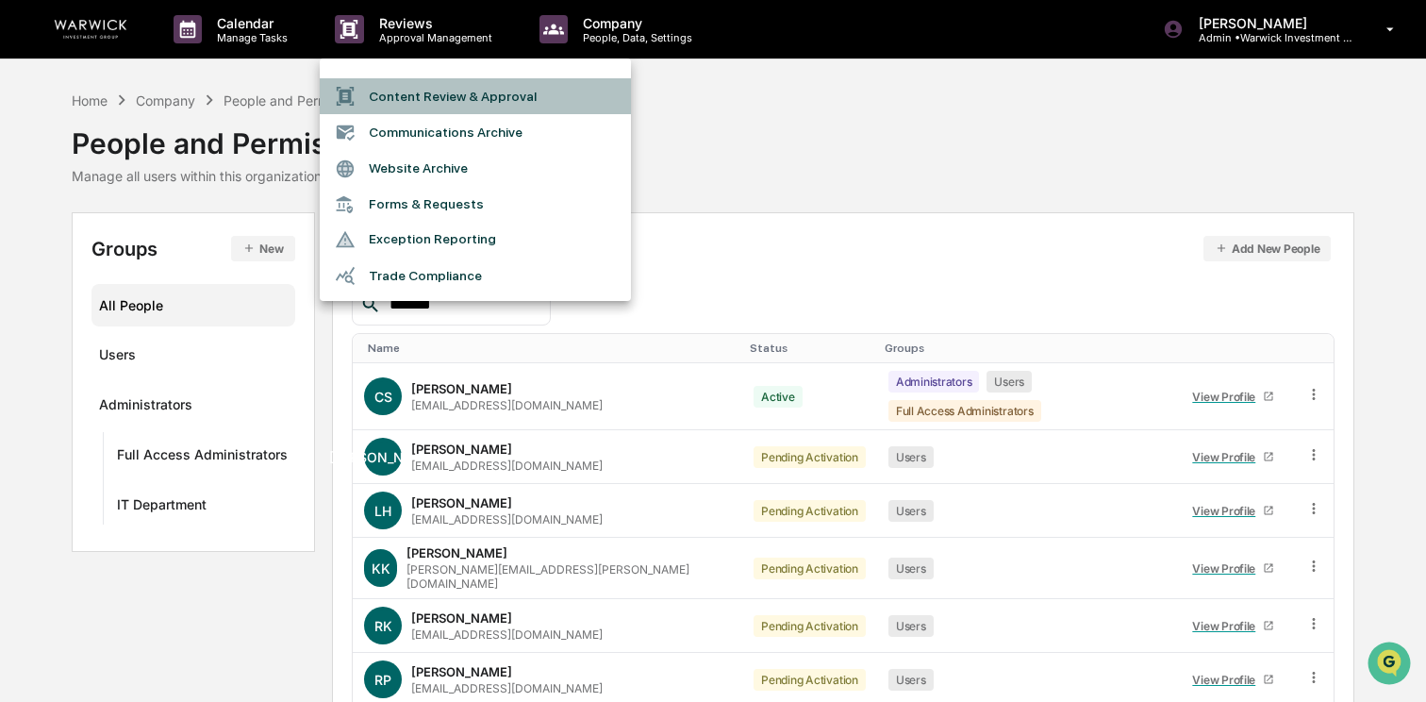
click at [423, 96] on li "Content Review & Approval" at bounding box center [475, 96] width 311 height 36
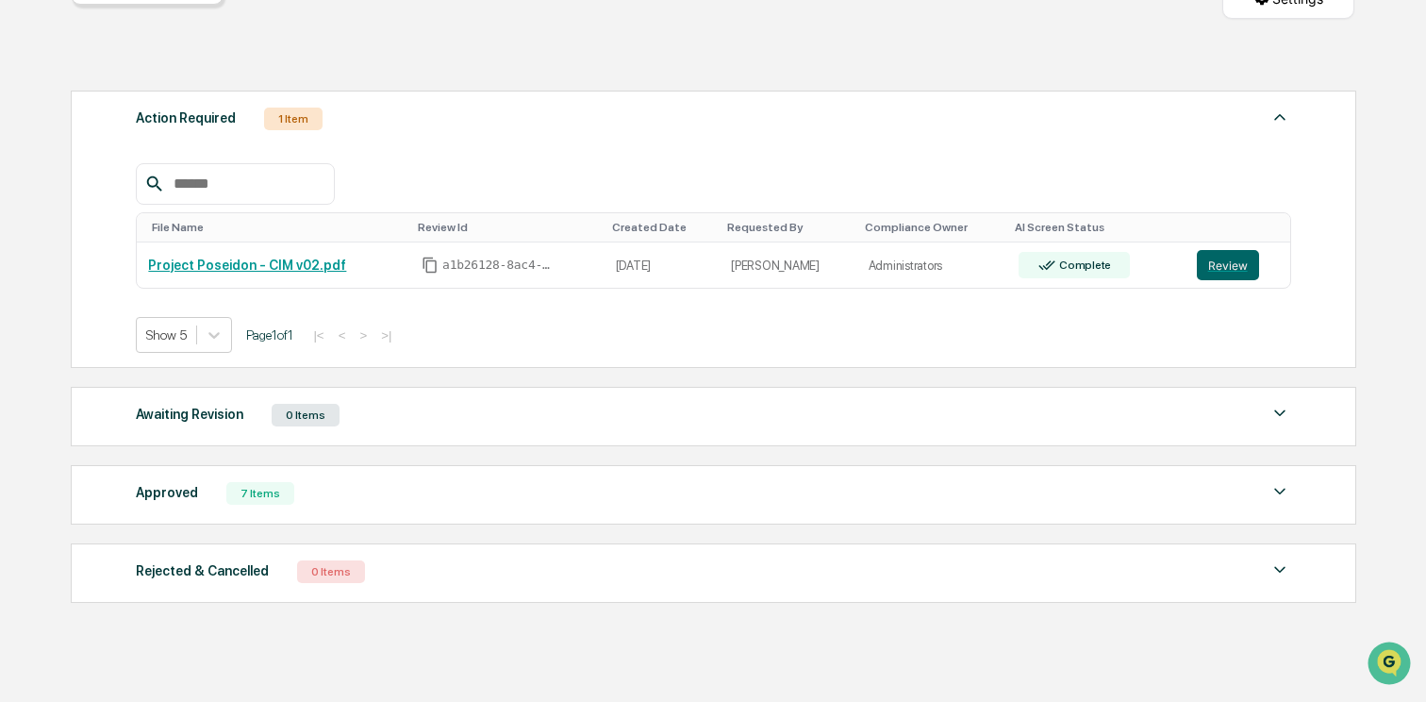
scroll to position [244, 0]
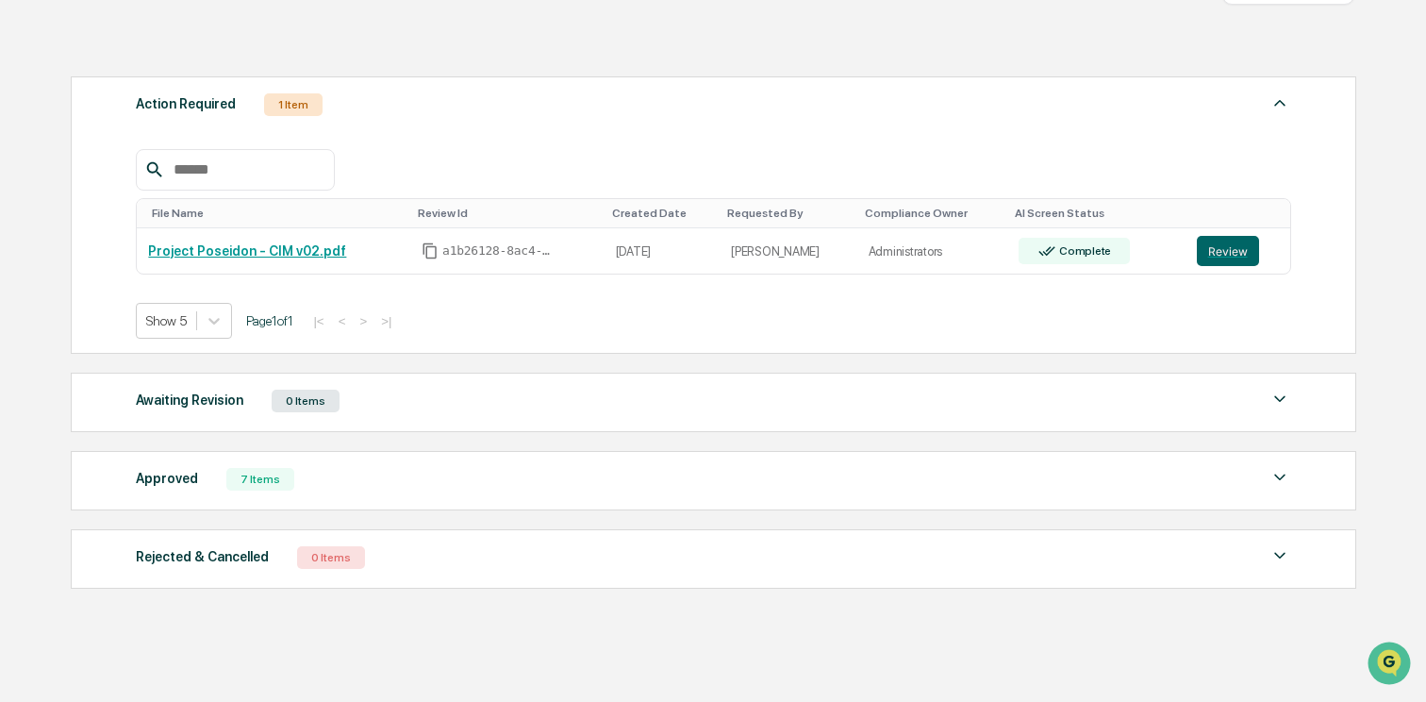
click at [313, 489] on div "Approved 7 Items" at bounding box center [713, 479] width 1155 height 26
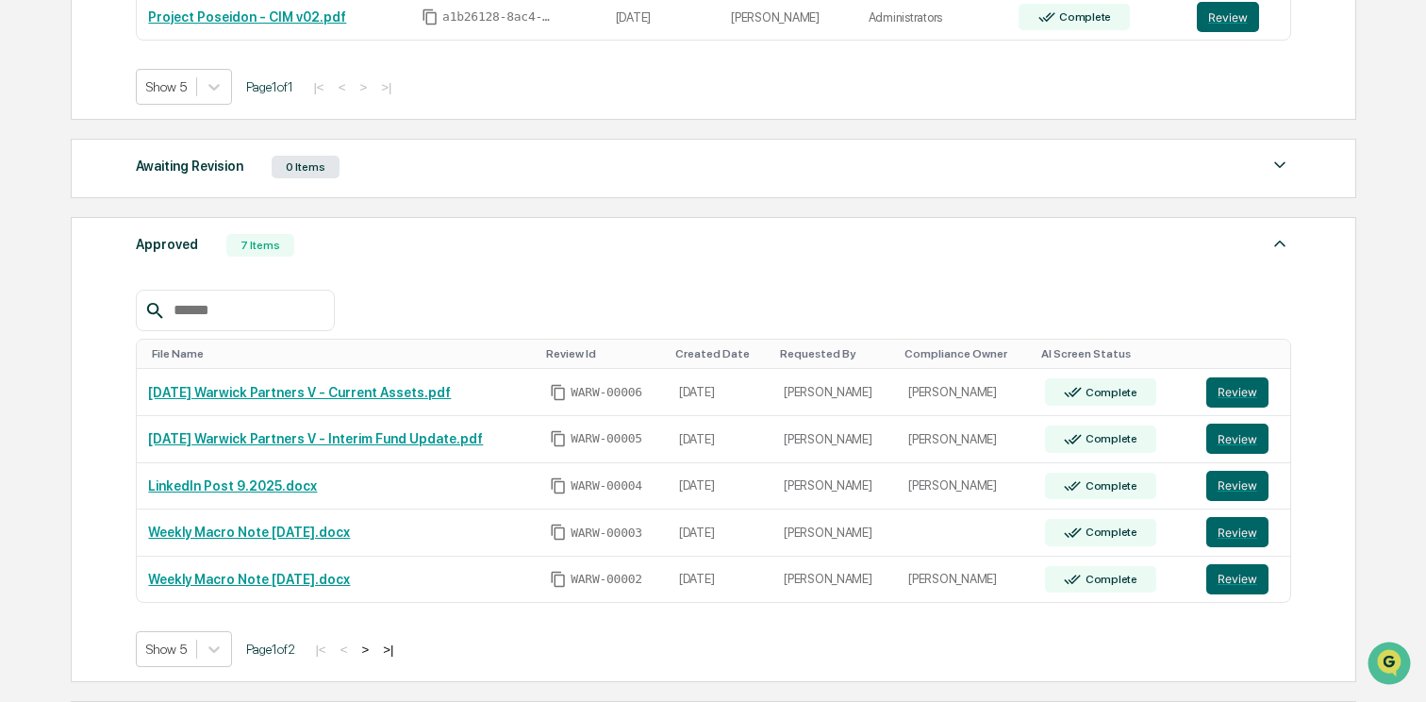
scroll to position [482, 0]
